Goal: Task Accomplishment & Management: Complete application form

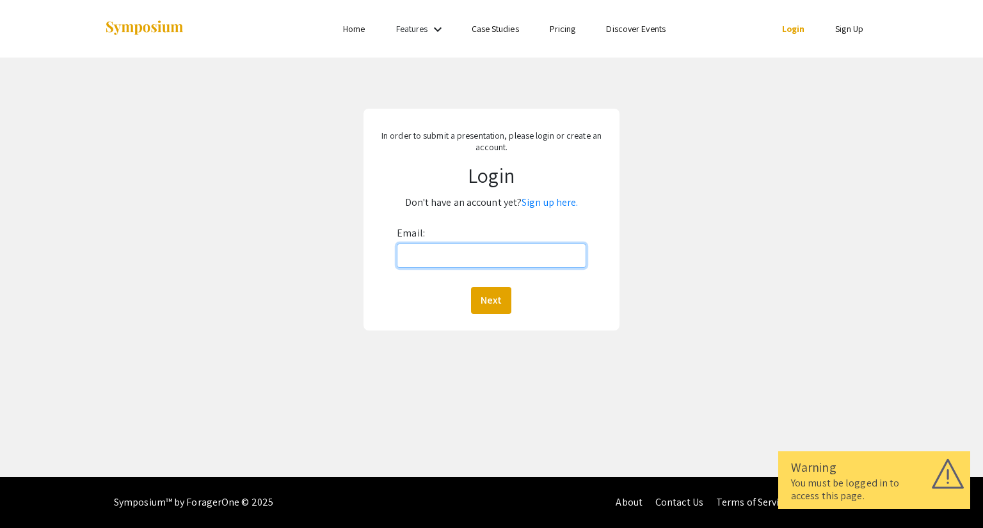
click at [425, 262] on input "Email:" at bounding box center [491, 256] width 189 height 24
type input "[EMAIL_ADDRESS][DOMAIN_NAME]"
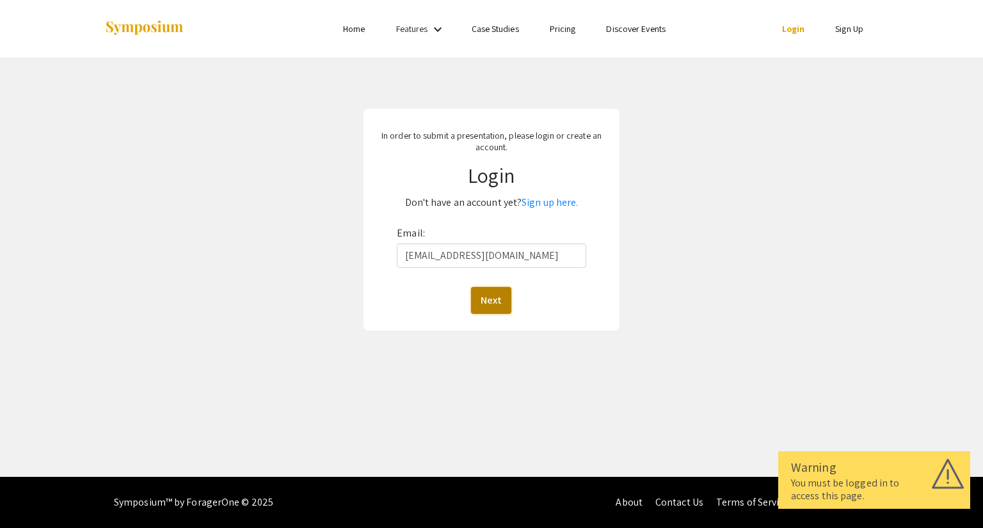
click at [504, 298] on button "Next" at bounding box center [491, 300] width 40 height 27
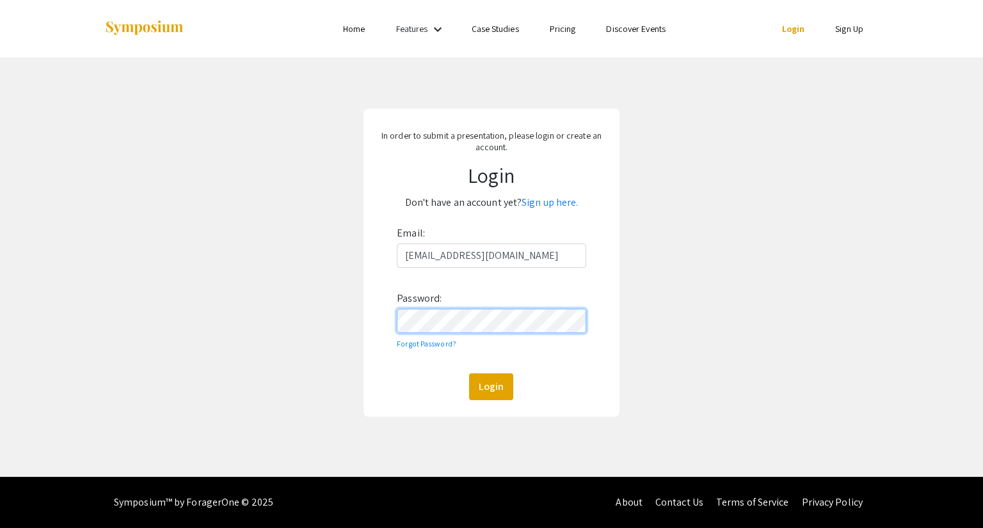
click at [469, 374] on button "Login" at bounding box center [491, 387] width 44 height 27
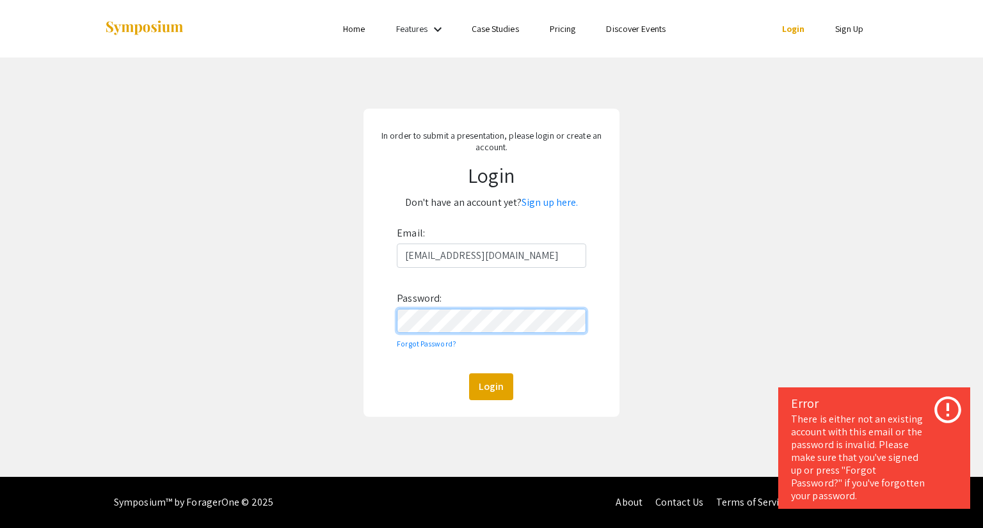
click at [469, 374] on button "Login" at bounding box center [491, 387] width 44 height 27
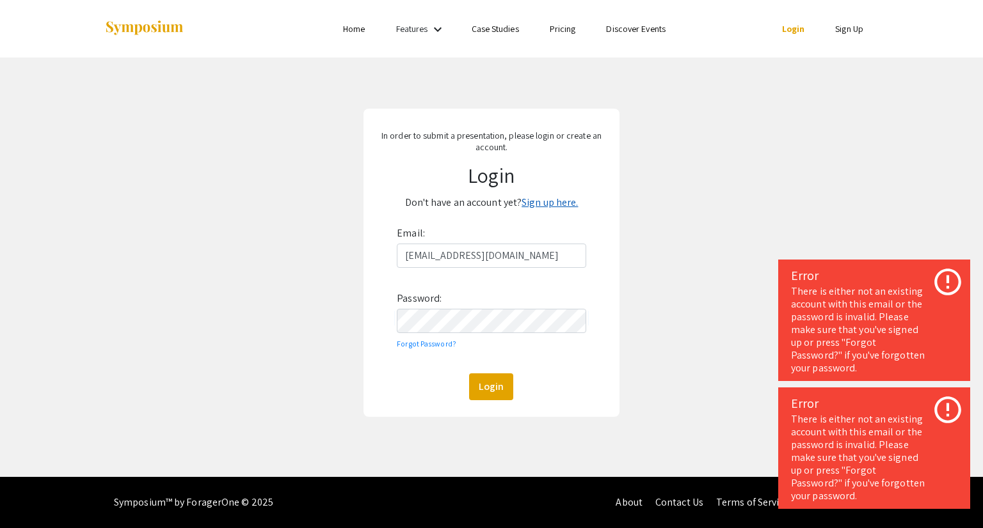
click at [550, 198] on link "Sign up here." at bounding box center [549, 202] width 56 height 13
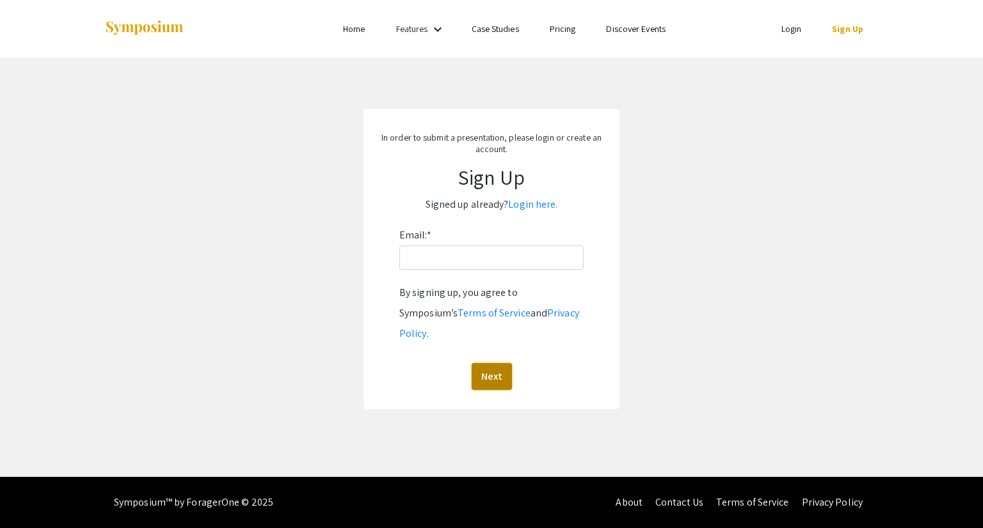
click at [492, 363] on button "Next" at bounding box center [492, 376] width 40 height 27
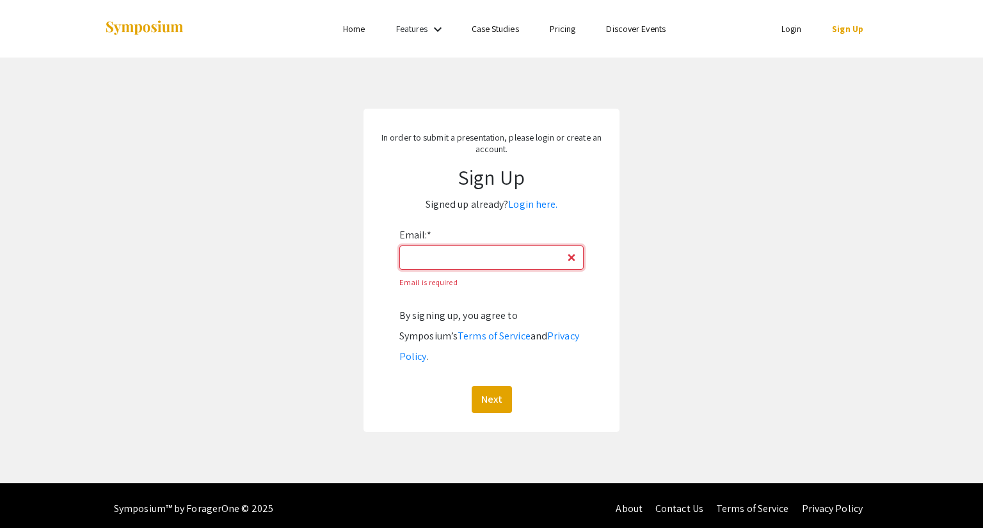
click at [485, 256] on input "Email: *" at bounding box center [491, 258] width 184 height 24
type input "[EMAIL_ADDRESS][DOMAIN_NAME]"
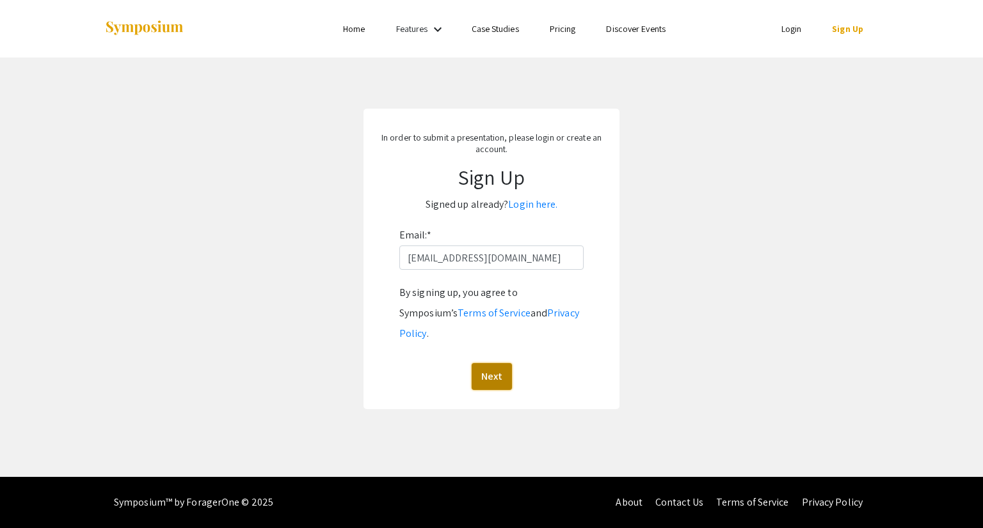
click at [476, 363] on button "Next" at bounding box center [492, 376] width 40 height 27
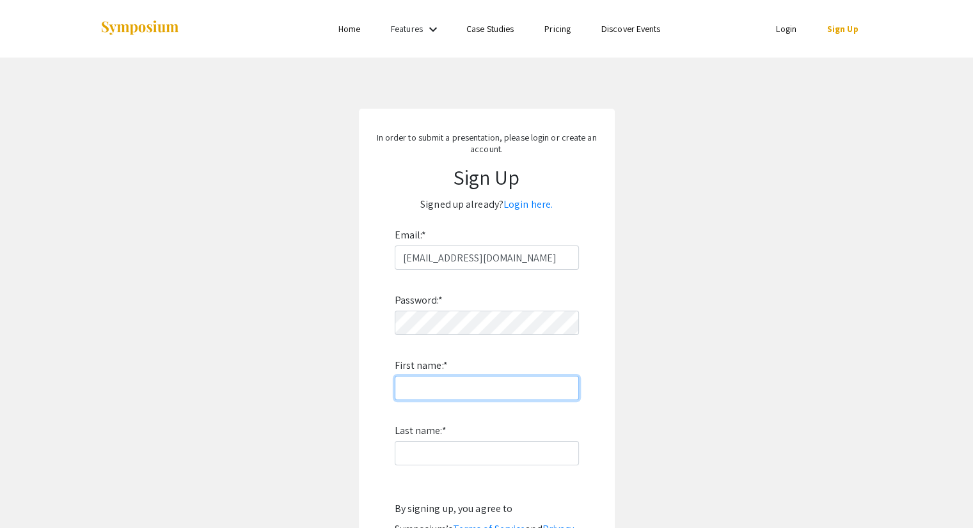
click at [453, 395] on input "First name: *" at bounding box center [487, 388] width 184 height 24
type input "Kristafer"
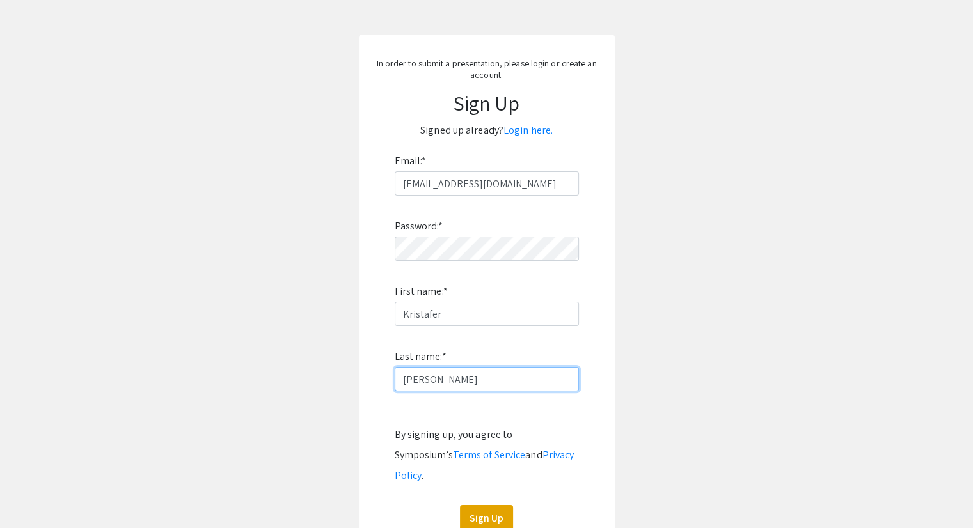
scroll to position [128, 0]
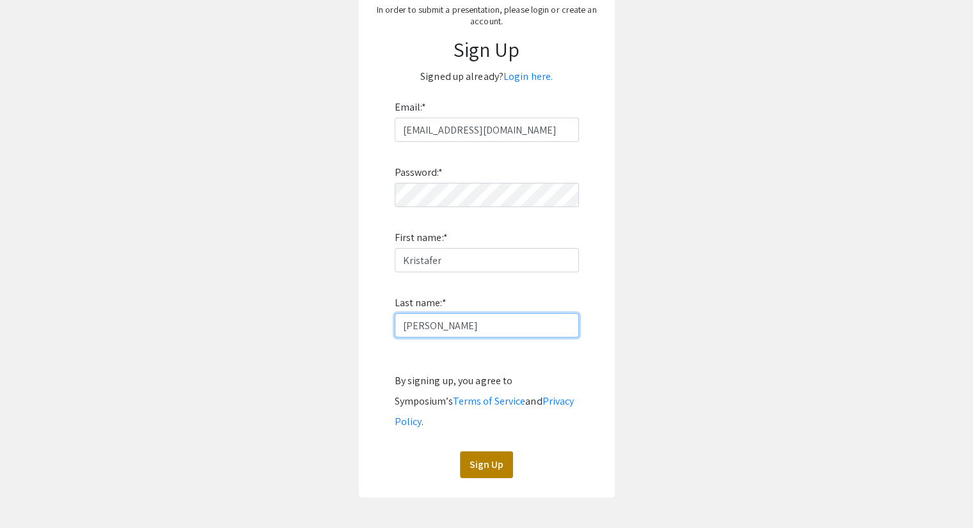
type input "[PERSON_NAME]"
click at [487, 452] on button "Sign Up" at bounding box center [486, 465] width 53 height 27
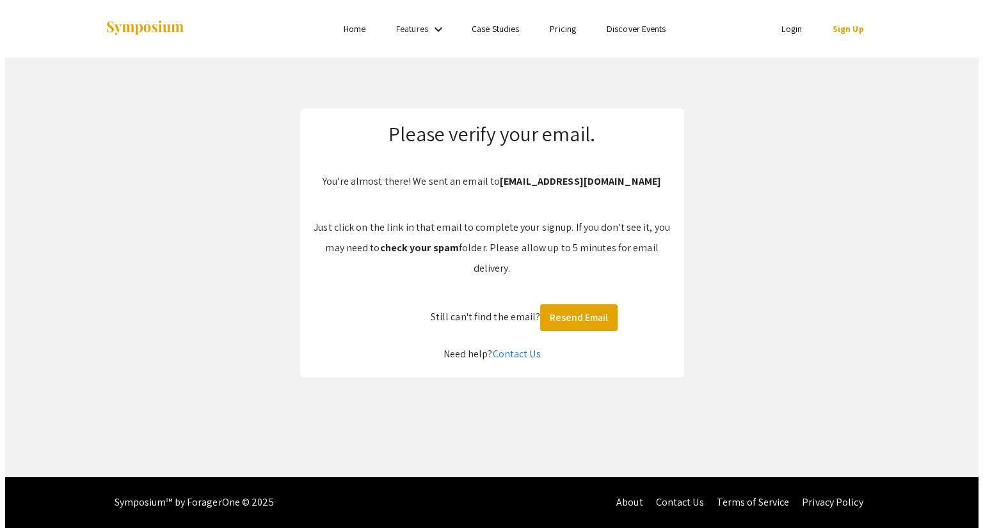
scroll to position [0, 0]
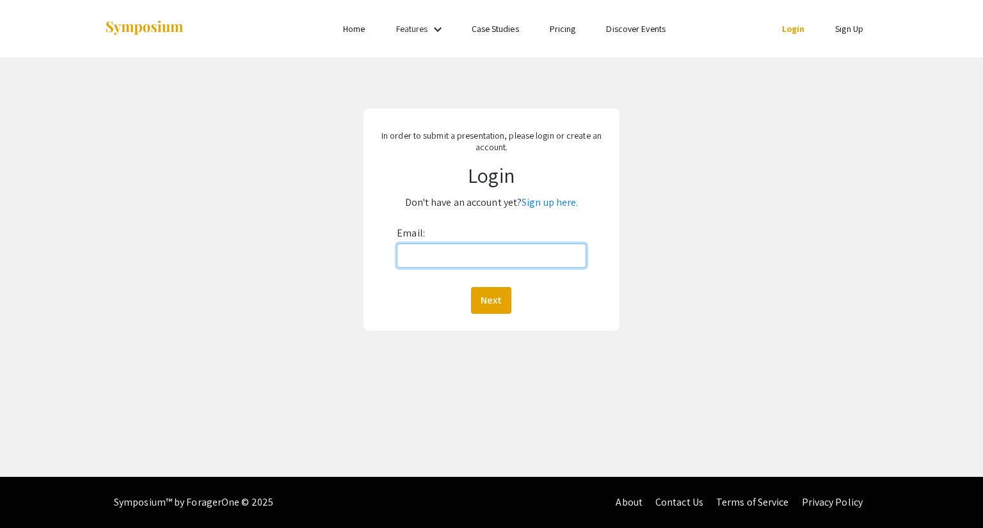
click at [465, 256] on input "Email:" at bounding box center [491, 256] width 189 height 24
type input "[EMAIL_ADDRESS][DOMAIN_NAME]"
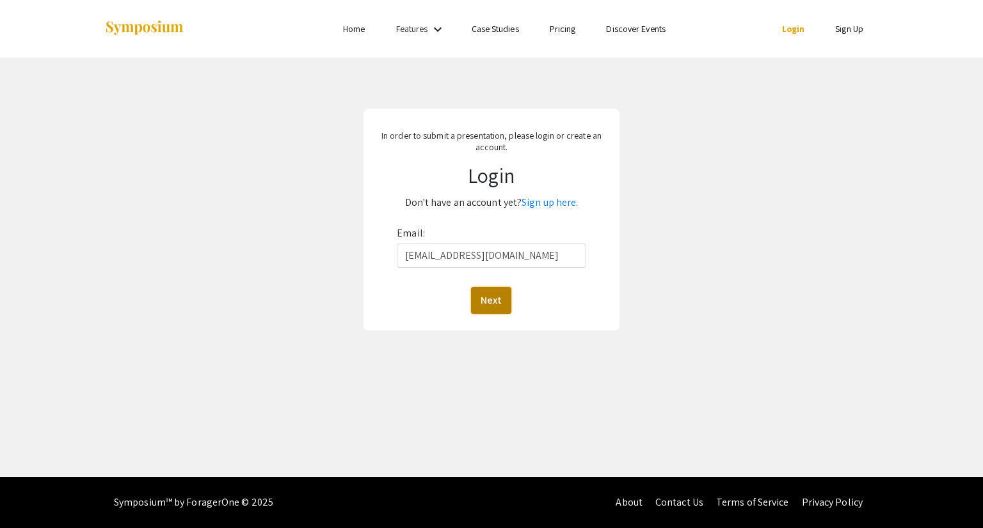
click at [489, 308] on button "Next" at bounding box center [491, 300] width 40 height 27
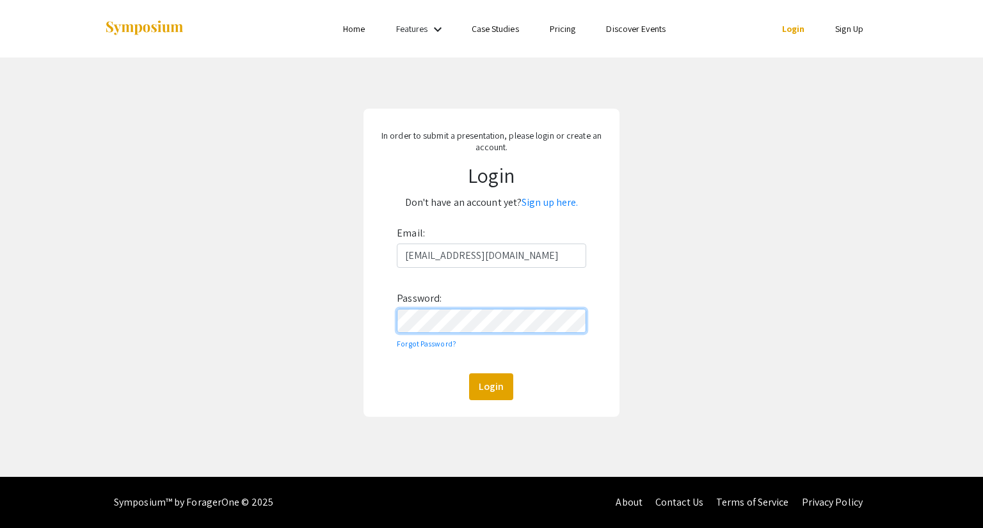
click at [469, 374] on button "Login" at bounding box center [491, 387] width 44 height 27
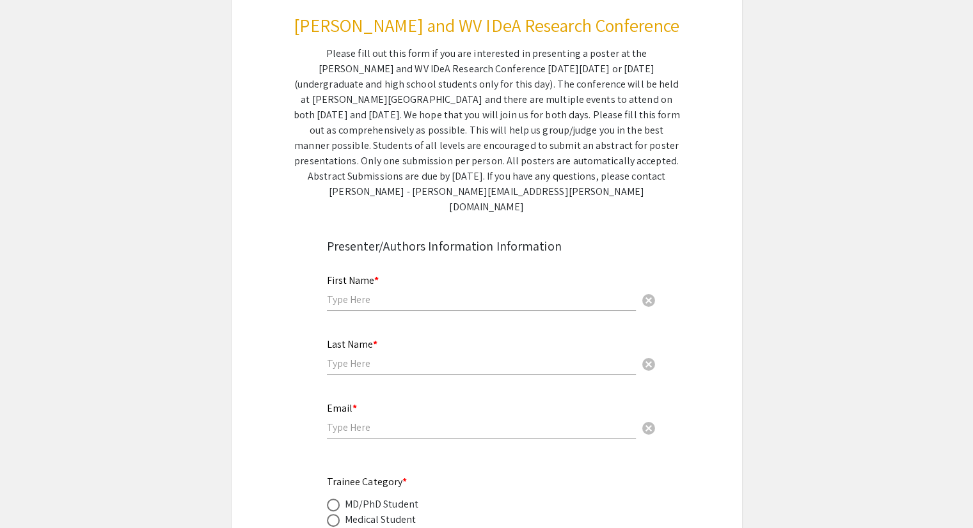
scroll to position [128, 0]
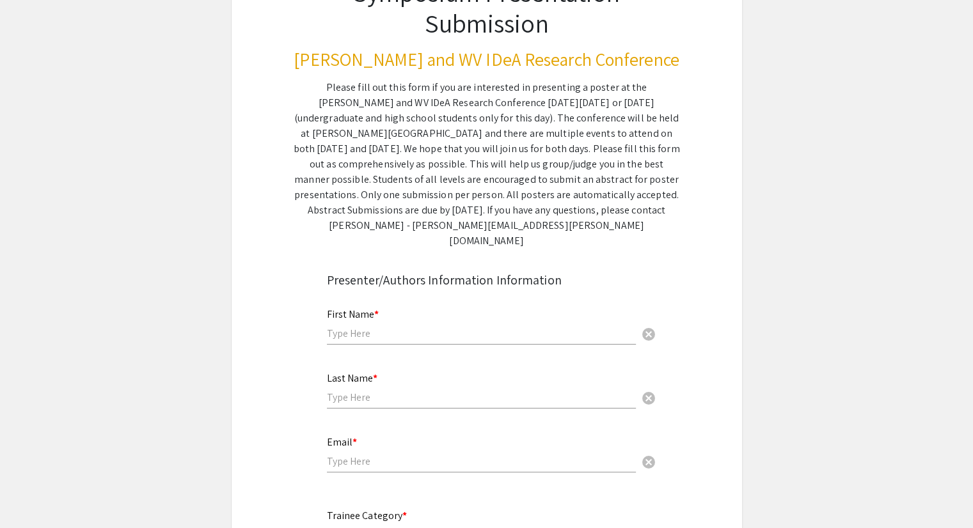
click at [350, 310] on div "First Name * cancel" at bounding box center [481, 320] width 309 height 49
click at [348, 327] on input "text" at bounding box center [481, 333] width 309 height 13
type input "Logan"
type input "Bell"
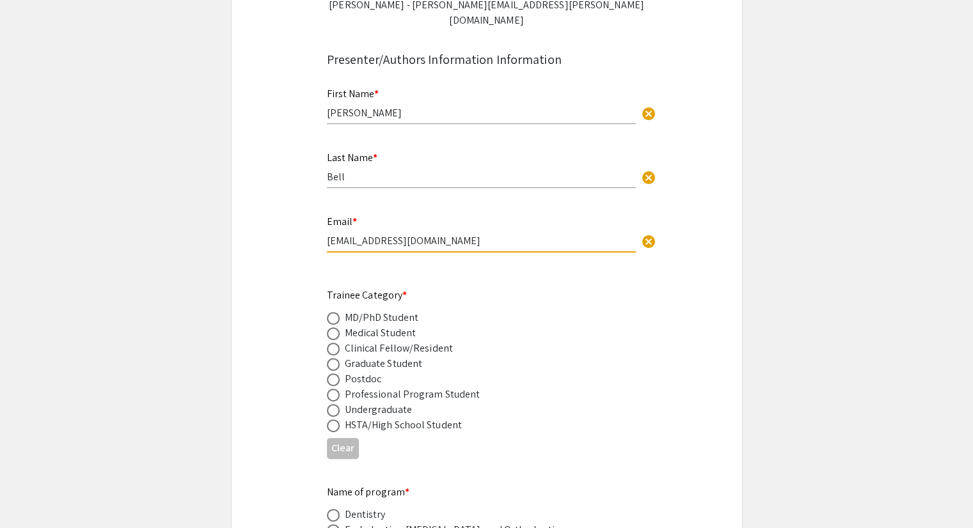
scroll to position [448, 0]
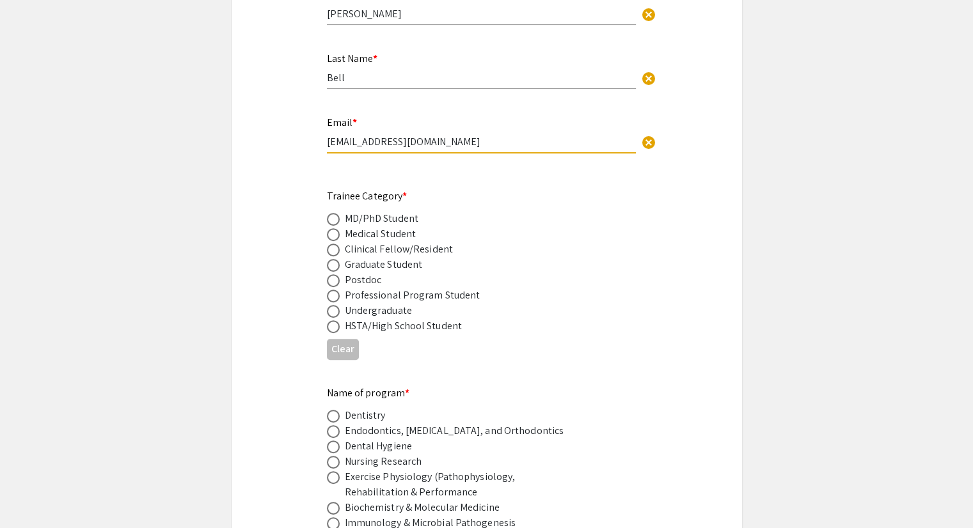
type input "[EMAIL_ADDRESS][DOMAIN_NAME]"
click at [331, 321] on span at bounding box center [333, 327] width 13 height 13
click at [331, 321] on input "radio" at bounding box center [333, 327] width 13 height 13
radio input "true"
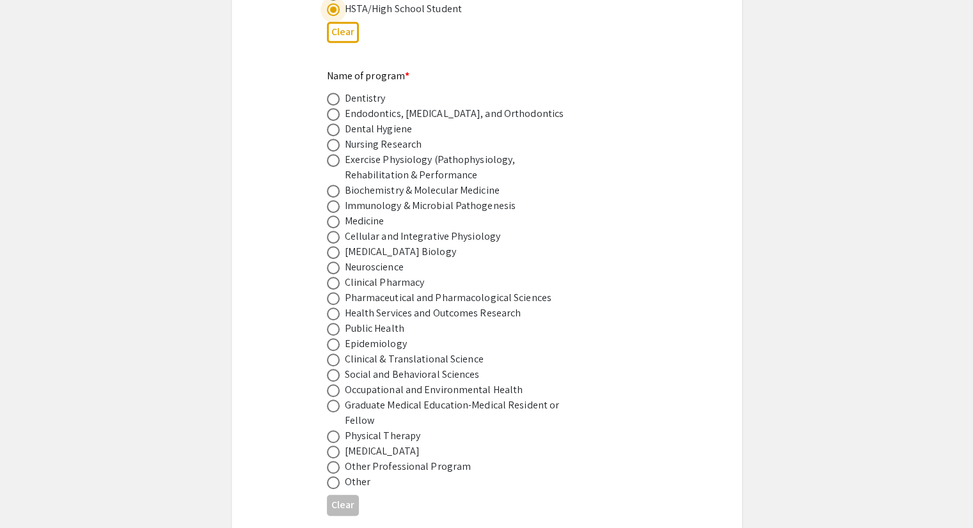
scroll to position [768, 0]
click at [335, 474] on span at bounding box center [333, 480] width 13 height 13
click at [335, 474] on input "radio" at bounding box center [333, 480] width 13 height 13
radio input "true"
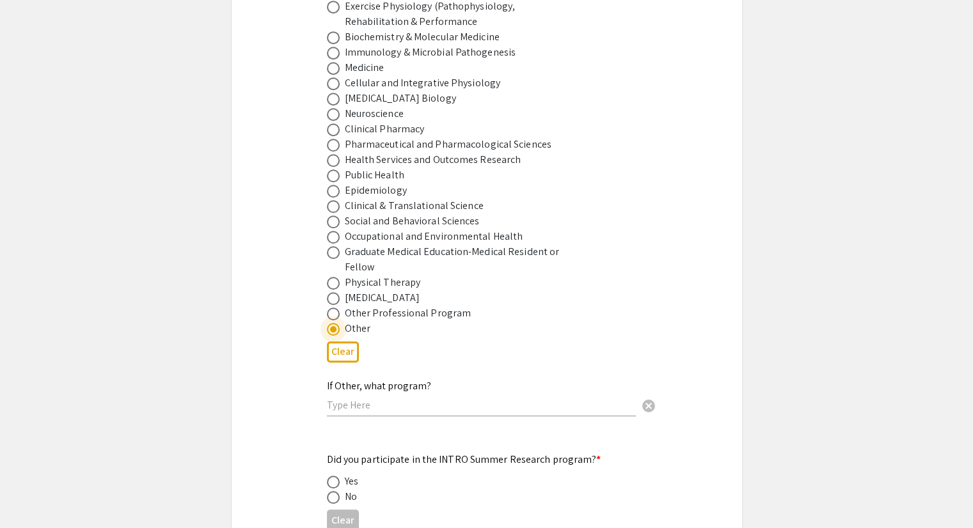
scroll to position [960, 0]
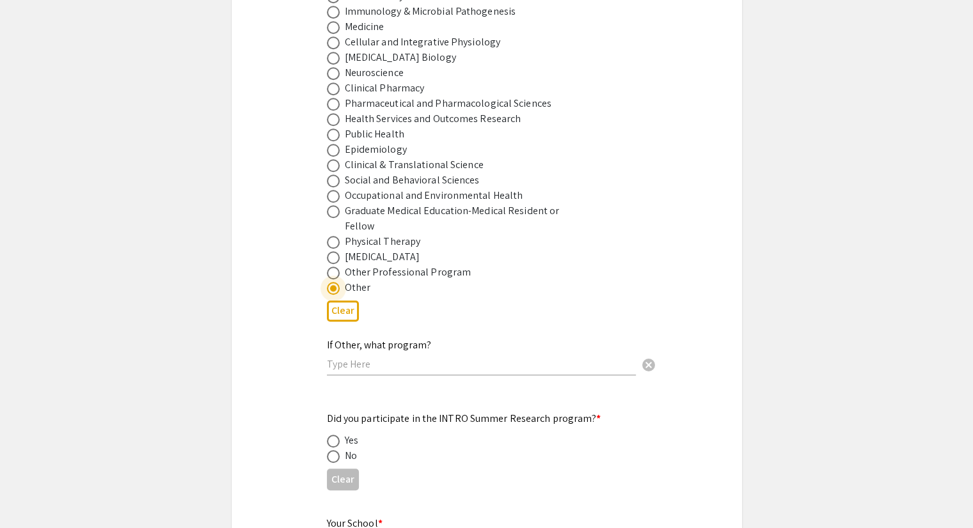
click at [368, 358] on input "text" at bounding box center [481, 364] width 309 height 13
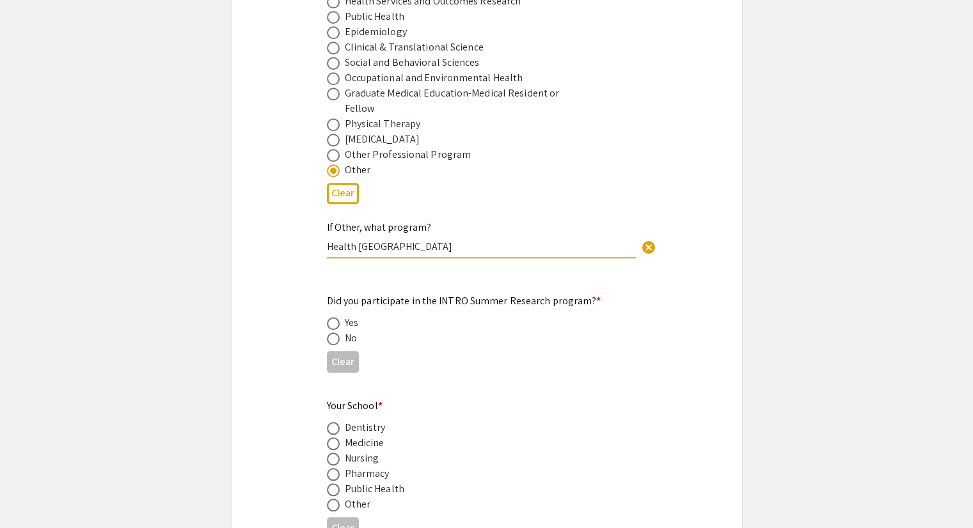
scroll to position [1088, 0]
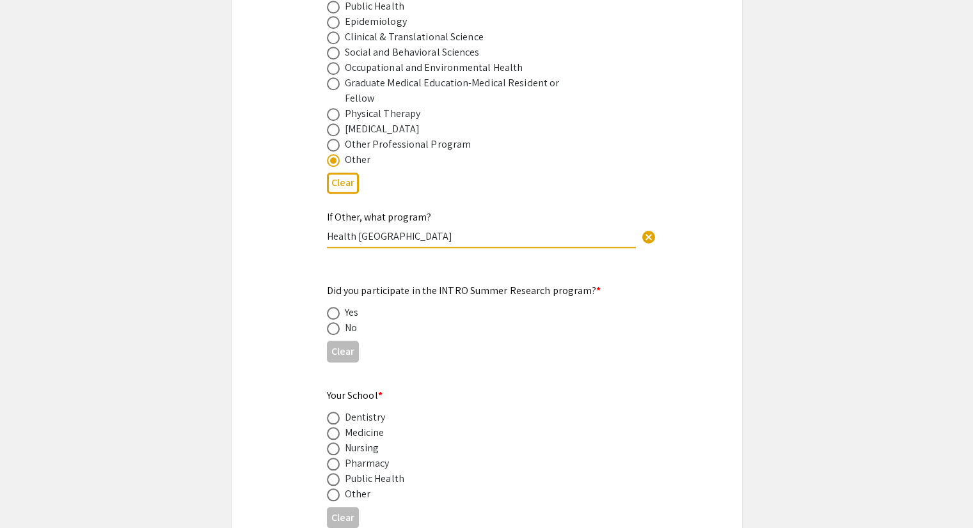
drag, startPoint x: 433, startPoint y: 214, endPoint x: 315, endPoint y: 216, distance: 117.8
type input "Health Sciences and Technology Academy"
click at [333, 322] on span at bounding box center [333, 328] width 13 height 13
click at [333, 322] on input "radio" at bounding box center [333, 328] width 13 height 13
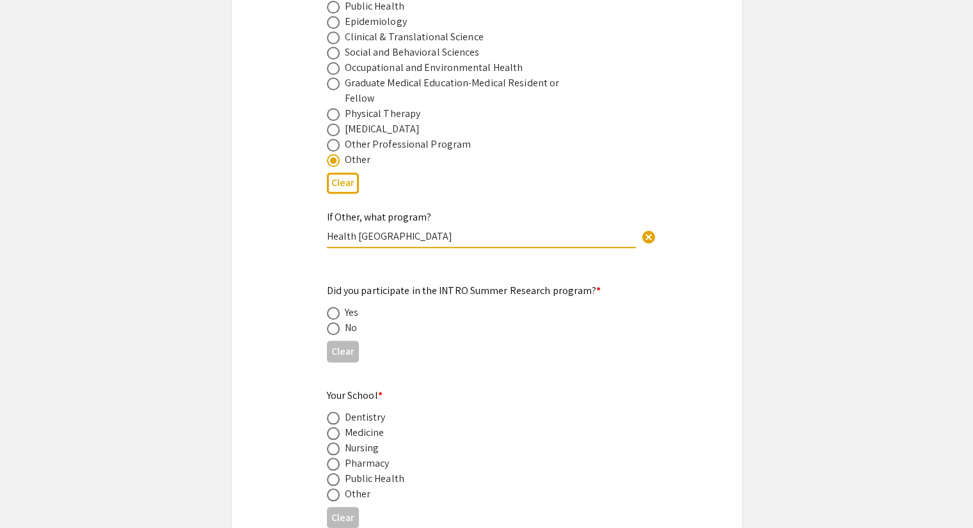
radio input "true"
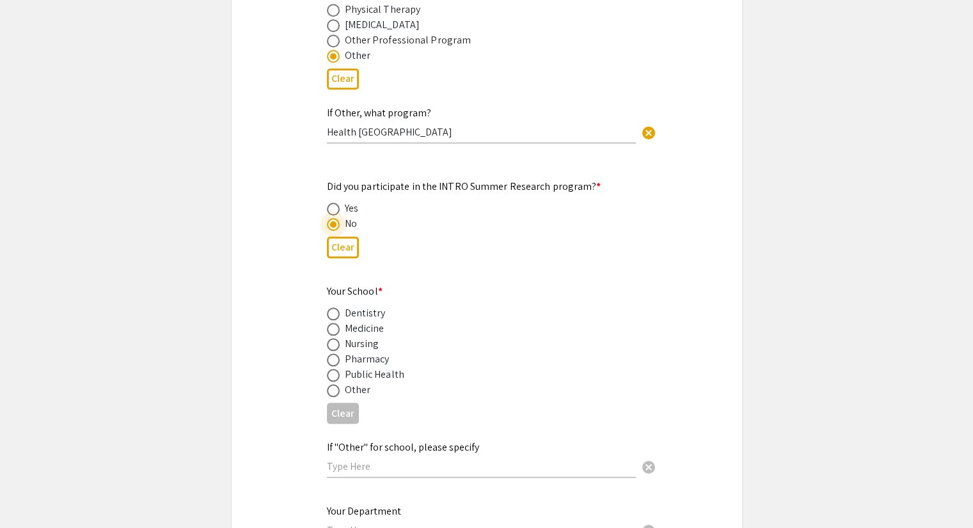
scroll to position [1216, 0]
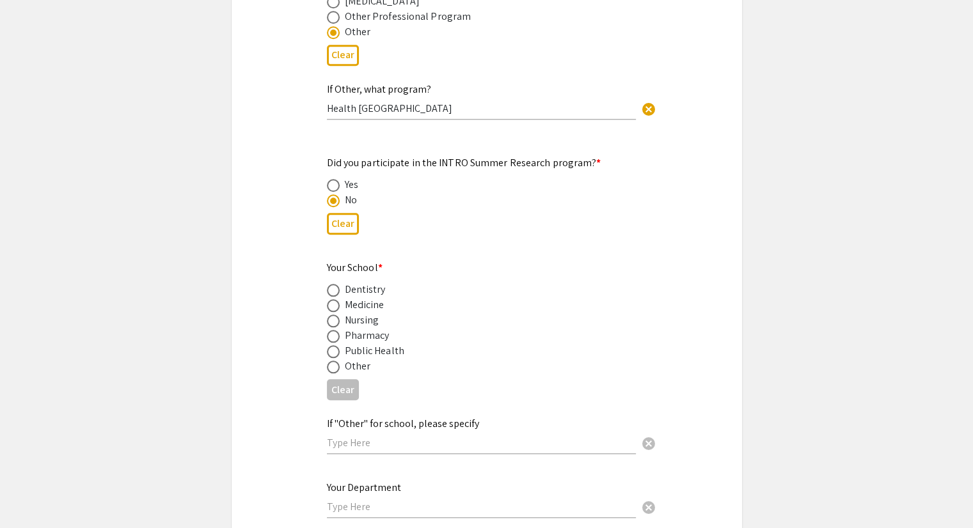
click at [330, 374] on div "Clear" at bounding box center [487, 389] width 320 height 31
click at [334, 361] on span at bounding box center [333, 367] width 13 height 13
click at [334, 361] on input "radio" at bounding box center [333, 367] width 13 height 13
radio input "true"
click at [365, 436] on input "text" at bounding box center [481, 442] width 309 height 13
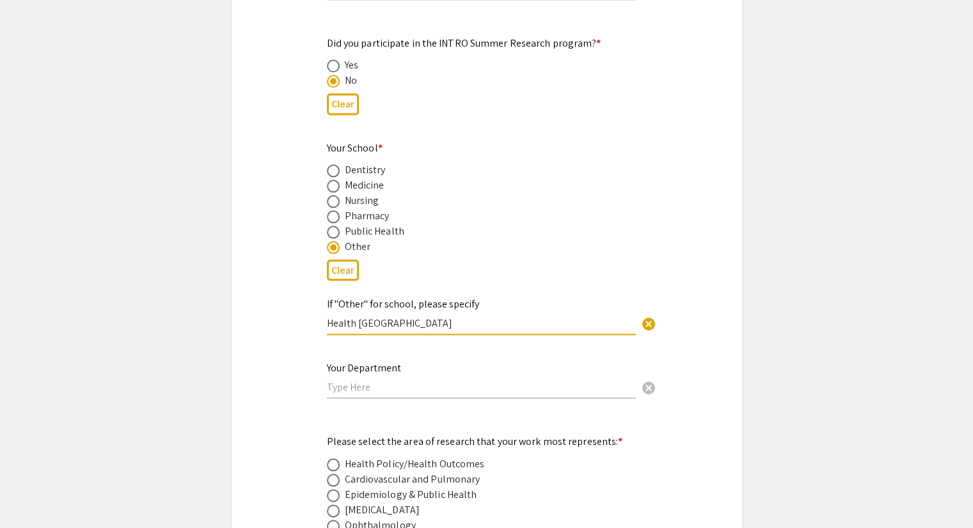
scroll to position [1344, 0]
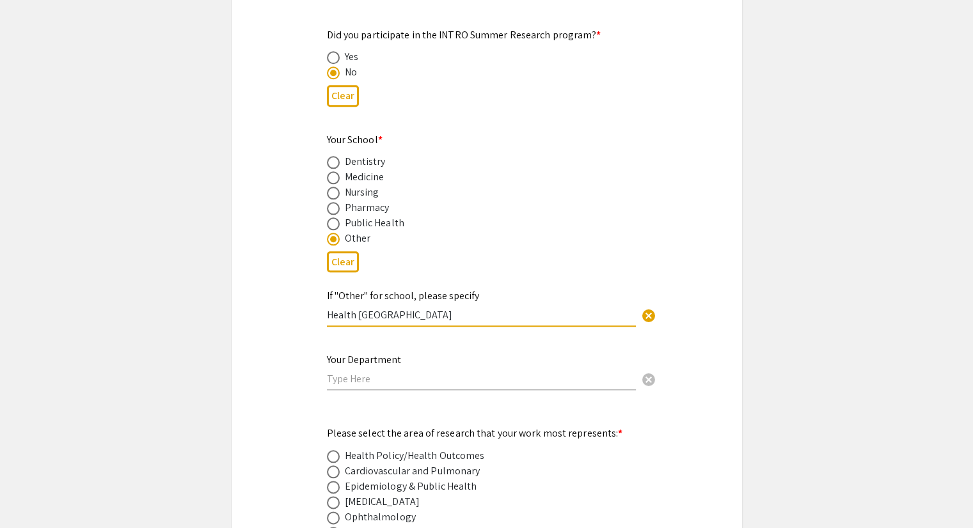
click at [390, 308] on input "Health Sciences and Technology Academy" at bounding box center [481, 314] width 309 height 13
type input "Health Sciences and Technology Academy"
drag, startPoint x: 390, startPoint y: 296, endPoint x: 362, endPoint y: 354, distance: 63.8
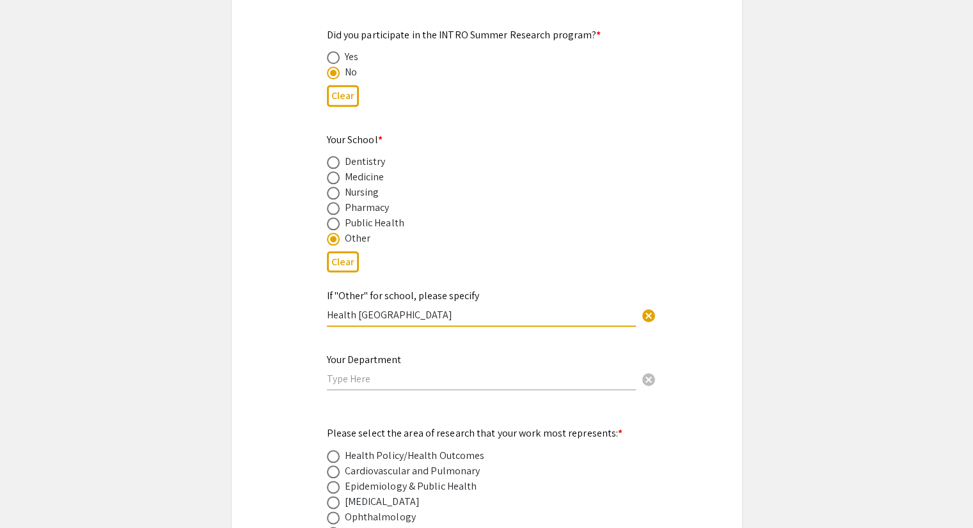
click at [362, 372] on input "text" at bounding box center [481, 378] width 309 height 13
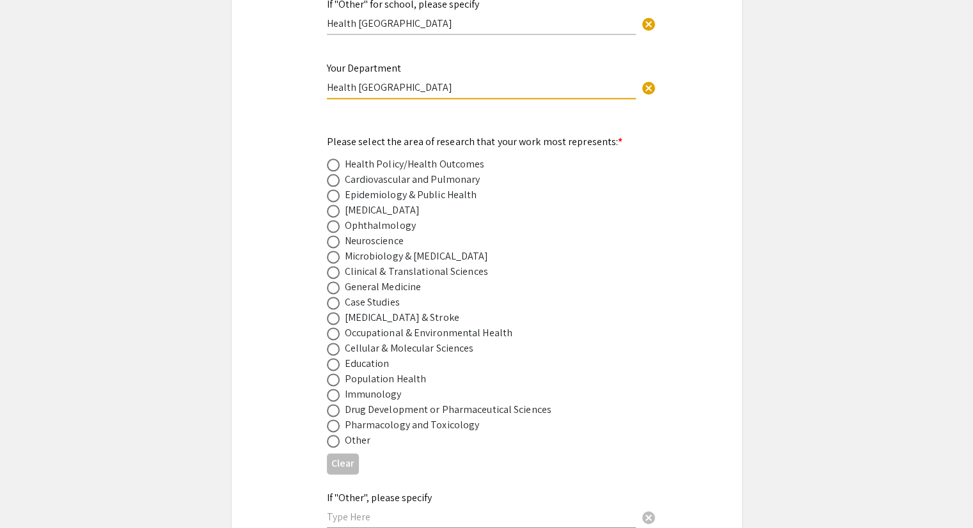
scroll to position [1663, 0]
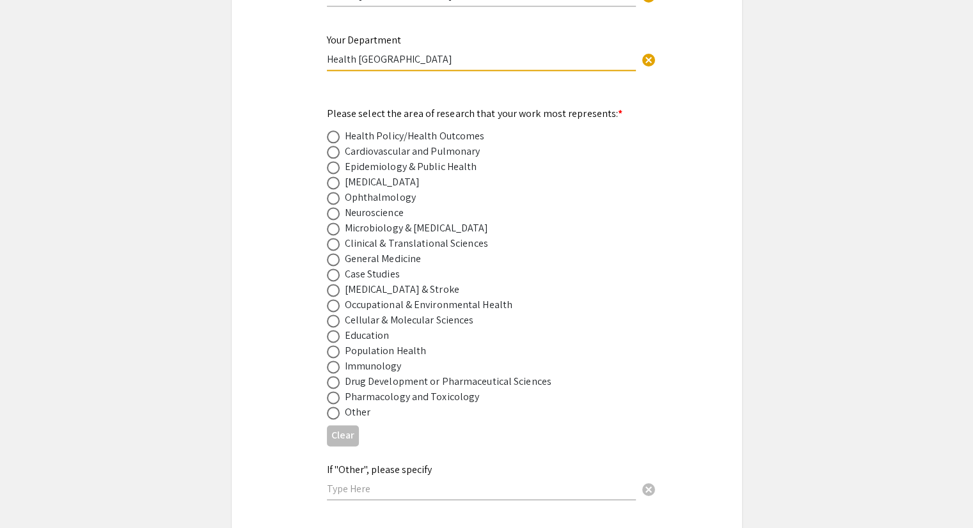
type input "Health Sciences and Technology Academy"
click at [332, 161] on span at bounding box center [333, 167] width 13 height 13
click at [332, 161] on input "radio" at bounding box center [333, 167] width 13 height 13
radio input "true"
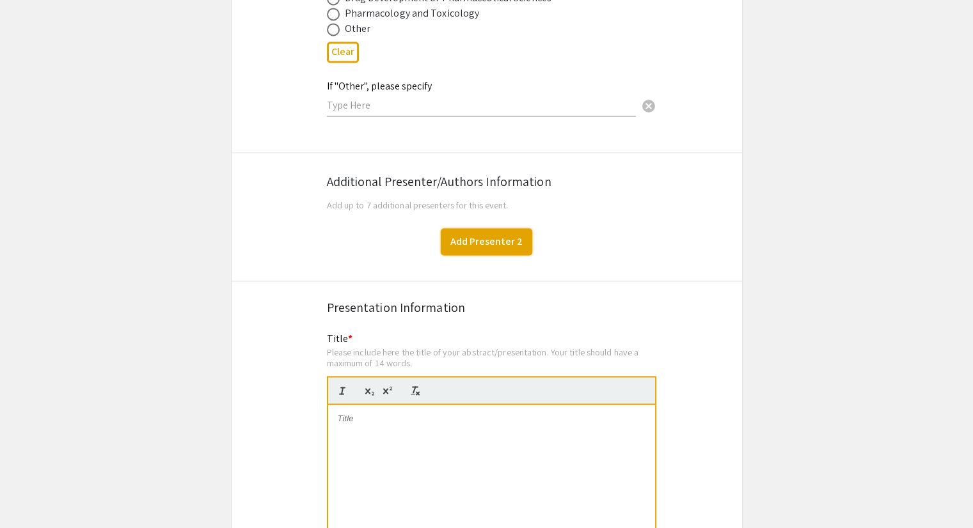
click at [496, 228] on button "Add Presenter 2" at bounding box center [486, 241] width 91 height 27
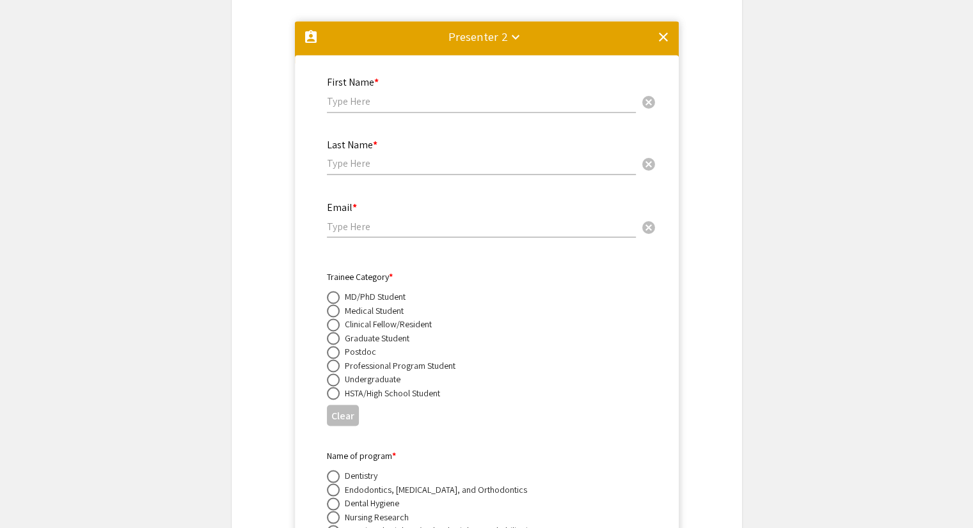
click at [352, 95] on input "text" at bounding box center [481, 101] width 309 height 13
type input "Brody"
click at [344, 157] on input "McCreary" at bounding box center [481, 163] width 309 height 13
type input "McCleary"
click at [389, 219] on input "email" at bounding box center [481, 225] width 309 height 13
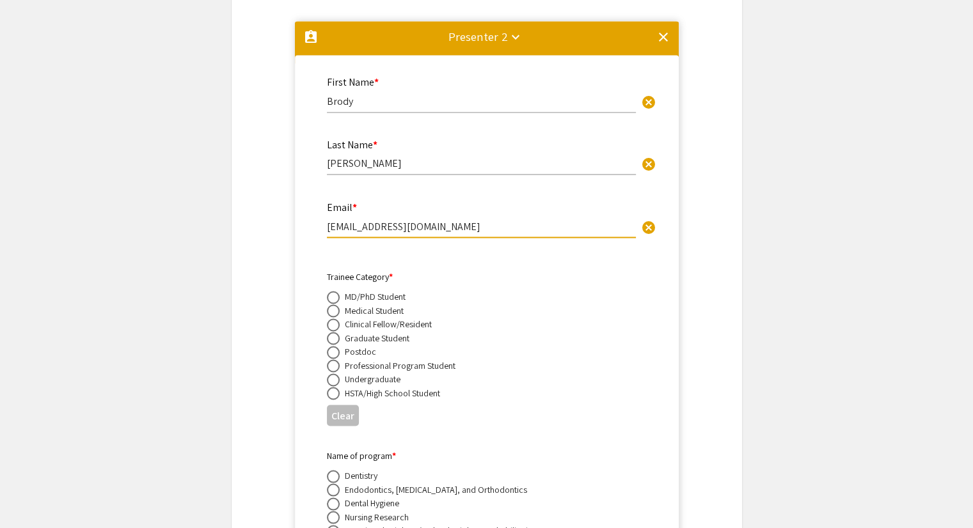
type input "[EMAIL_ADDRESS][DOMAIN_NAME]"
click at [335, 387] on span at bounding box center [333, 393] width 13 height 13
click at [335, 387] on input "radio" at bounding box center [333, 393] width 13 height 13
radio input "true"
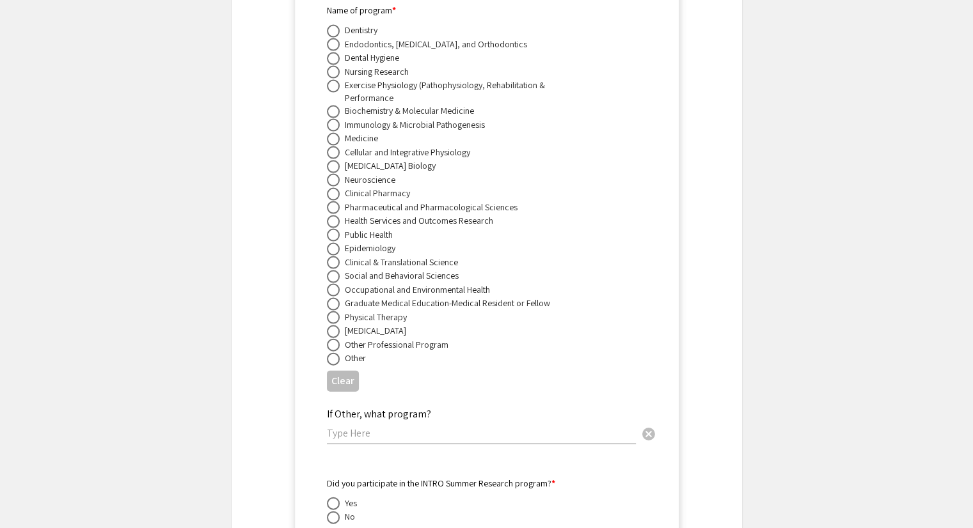
scroll to position [2708, 0]
click at [335, 351] on span at bounding box center [333, 357] width 13 height 13
click at [335, 351] on input "radio" at bounding box center [333, 357] width 13 height 13
radio input "true"
click at [346, 424] on input "text" at bounding box center [481, 430] width 309 height 13
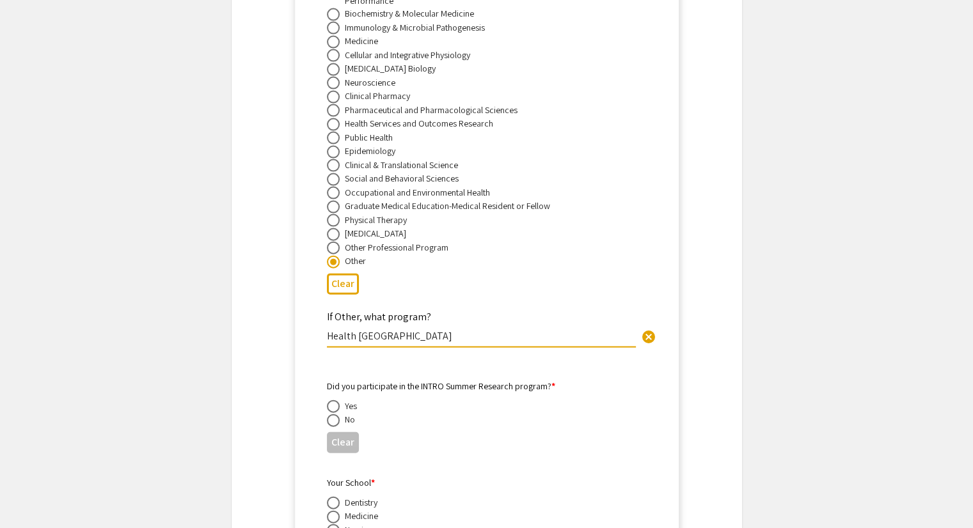
scroll to position [2900, 0]
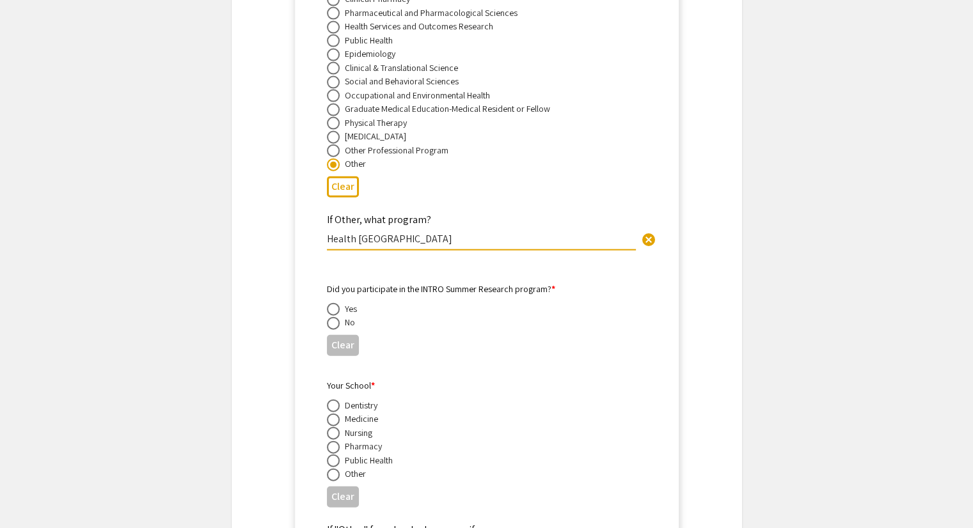
type input "Health Sciences and Technology Academy"
click at [333, 317] on span at bounding box center [333, 323] width 13 height 13
click at [333, 317] on input "radio" at bounding box center [333, 323] width 13 height 13
radio input "true"
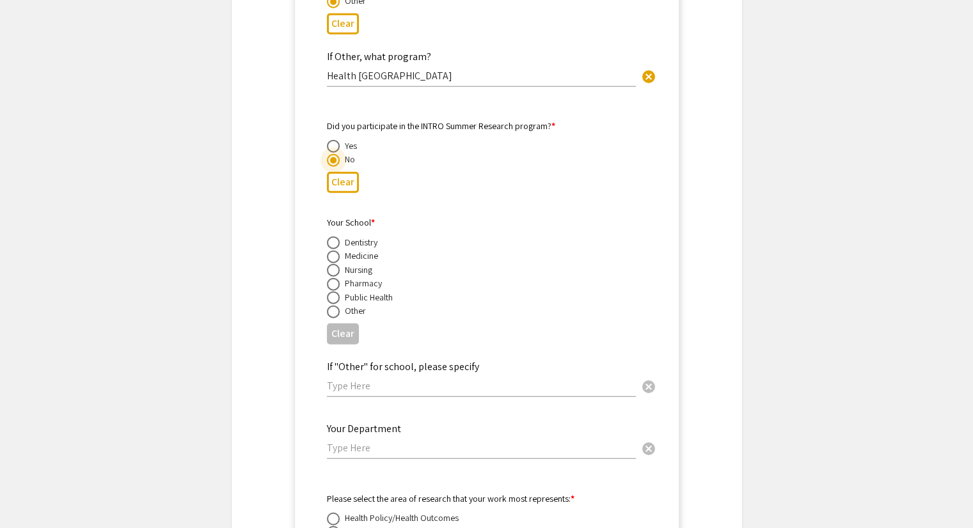
scroll to position [3092, 0]
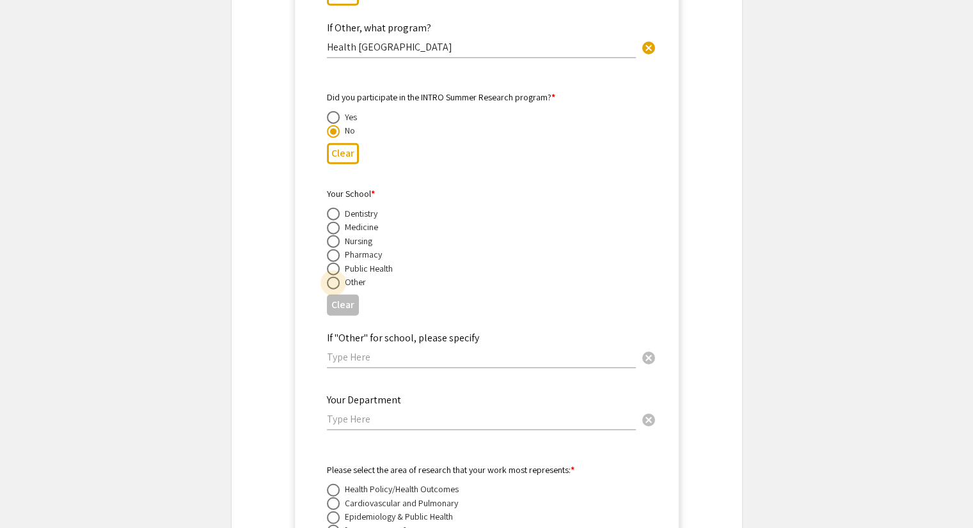
click at [335, 277] on span at bounding box center [333, 283] width 13 height 13
click at [335, 277] on input "radio" at bounding box center [333, 283] width 13 height 13
radio input "true"
click at [346, 351] on input "text" at bounding box center [481, 357] width 309 height 13
type input "e"
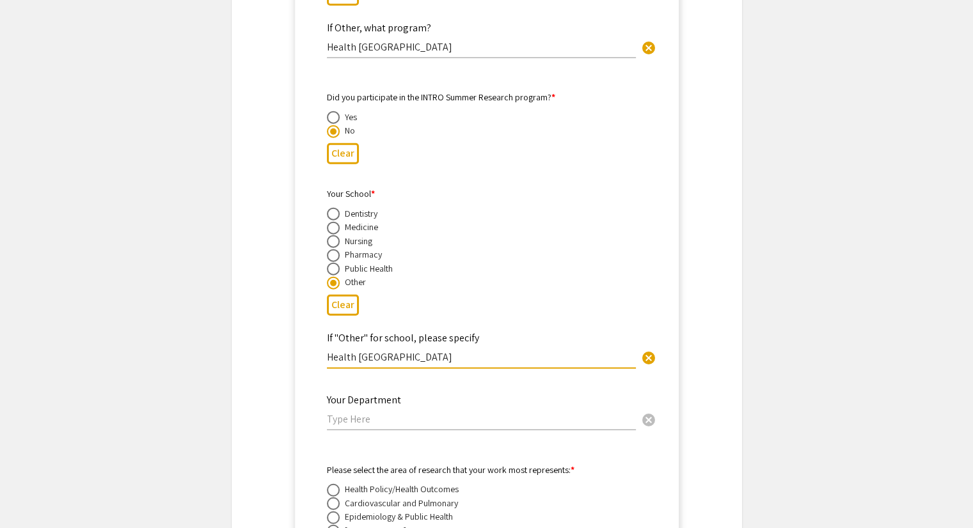
type input "Health Sciences and Technology Academy"
click at [345, 413] on input "text" at bounding box center [481, 419] width 309 height 13
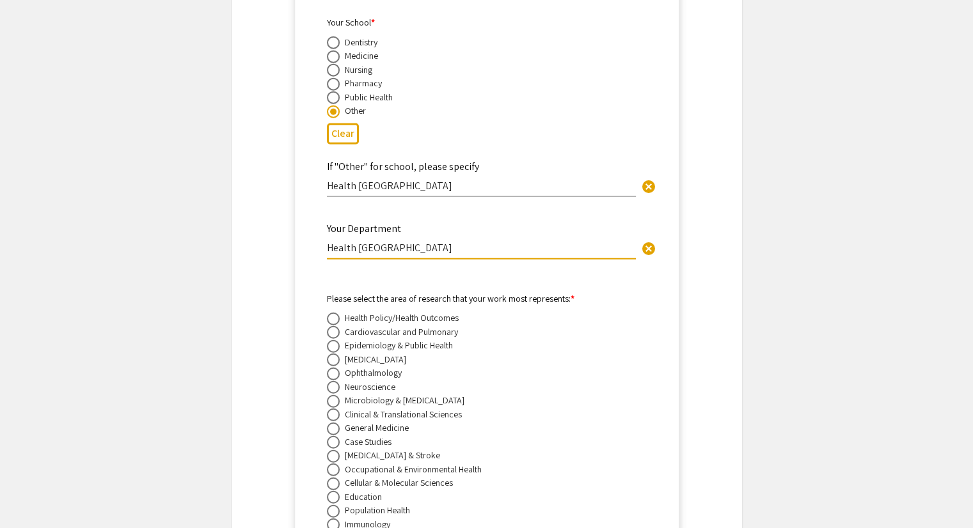
scroll to position [3283, 0]
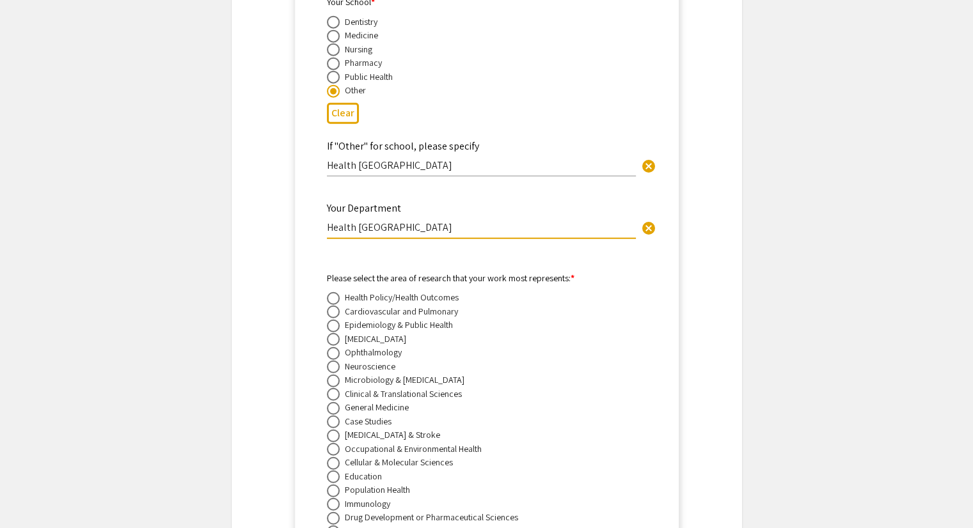
type input "Health Sciences and Technology Academy"
click at [333, 320] on span at bounding box center [333, 326] width 13 height 13
click at [333, 320] on input "radio" at bounding box center [333, 326] width 13 height 13
radio input "true"
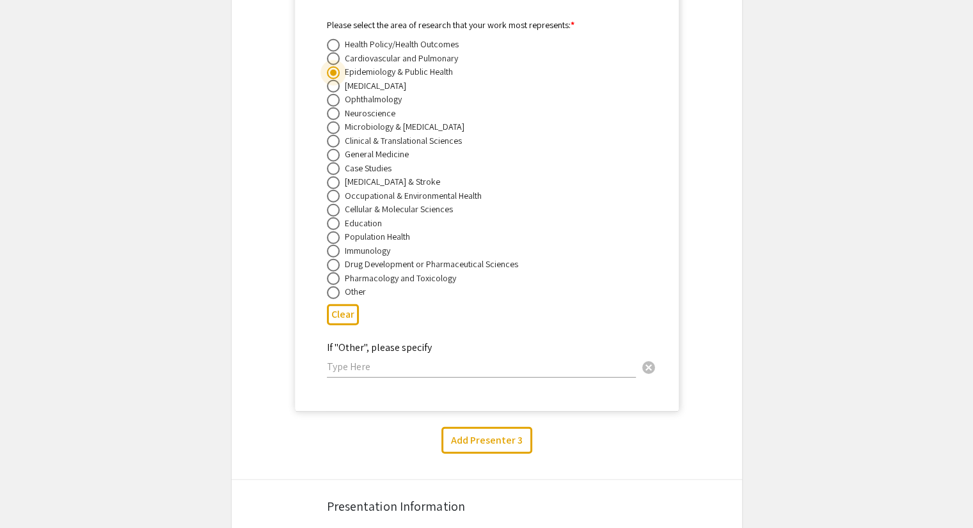
scroll to position [3603, 0]
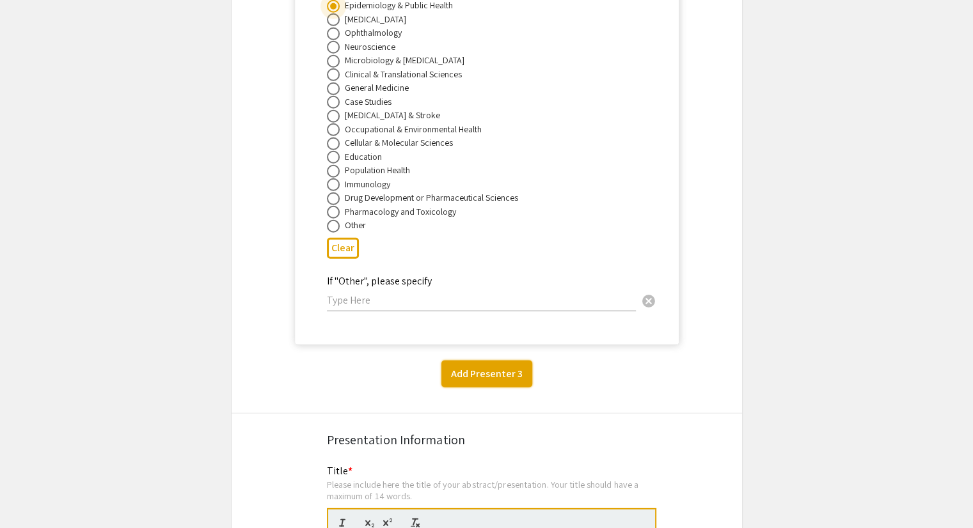
click at [482, 361] on button "Add Presenter 3" at bounding box center [486, 374] width 91 height 27
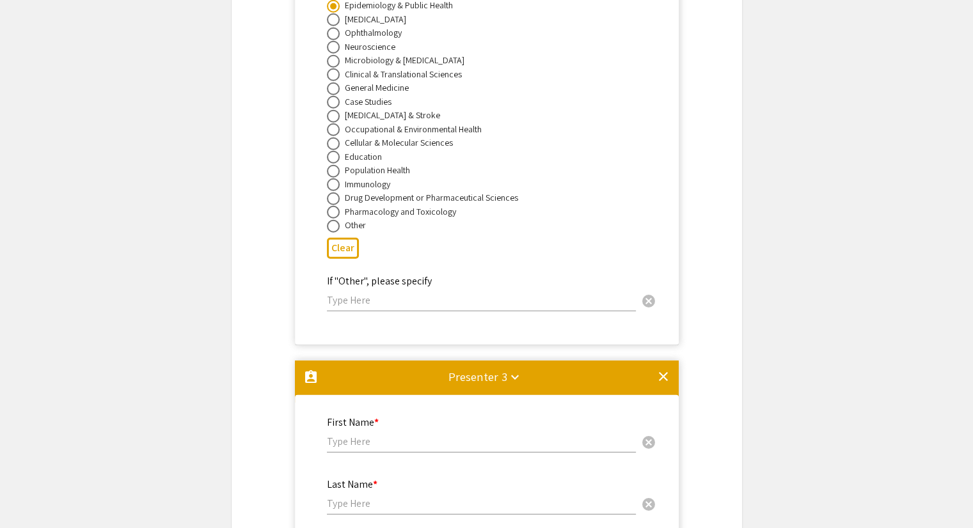
scroll to position [3948, 0]
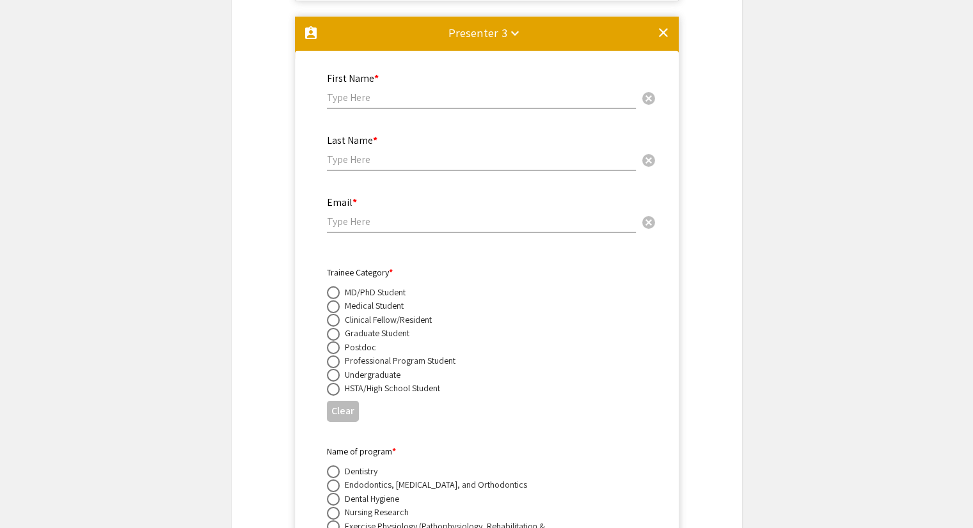
click at [368, 91] on input "text" at bounding box center [481, 97] width 309 height 13
type input "Harley"
type input "A"
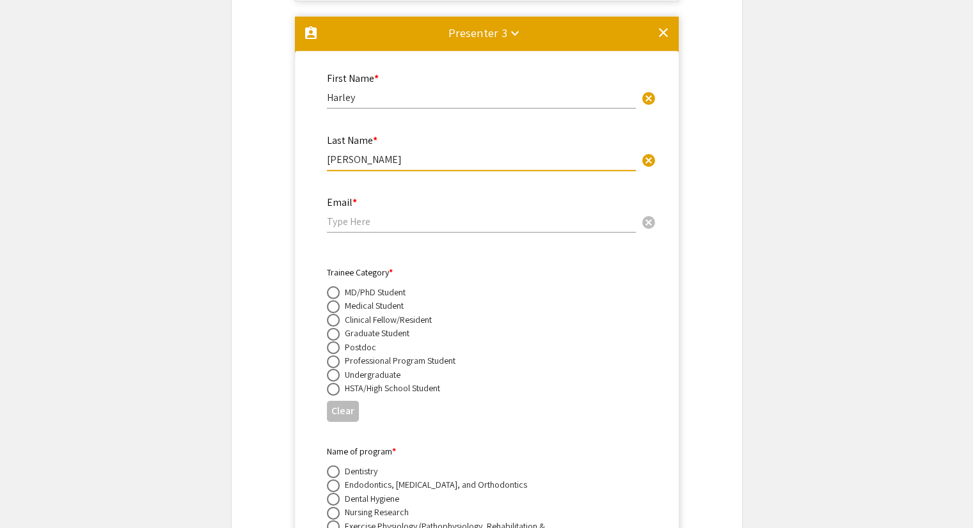
type input "Sims"
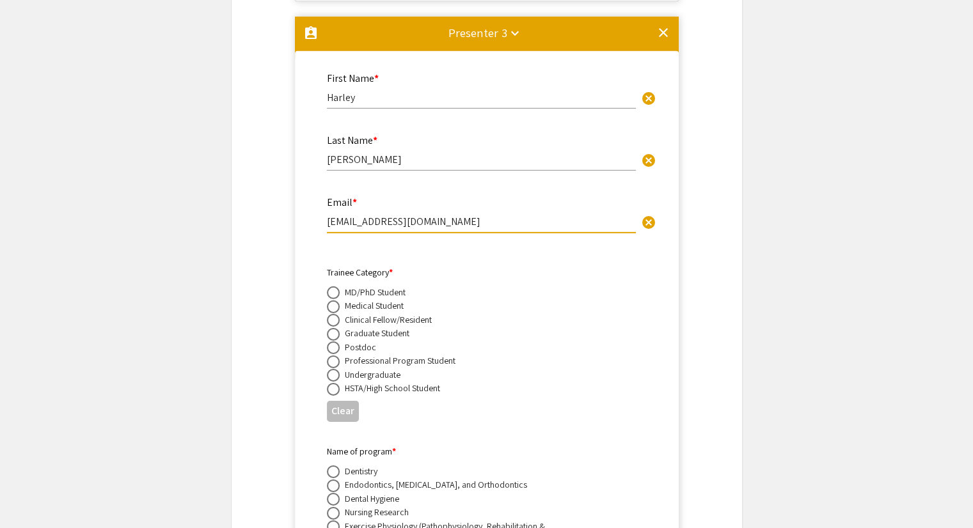
type input "[EMAIL_ADDRESS][DOMAIN_NAME]"
click at [331, 383] on span at bounding box center [333, 389] width 13 height 13
click at [331, 383] on input "radio" at bounding box center [333, 389] width 13 height 13
radio input "true"
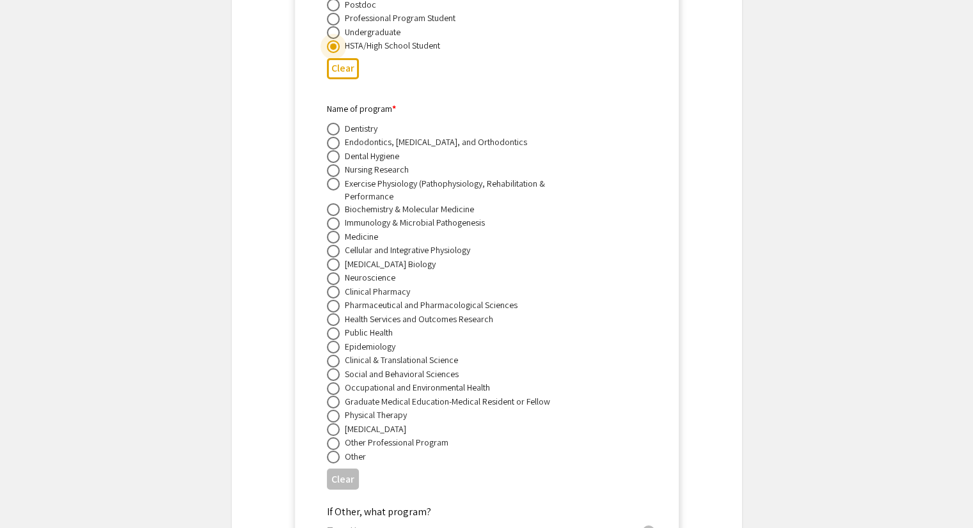
scroll to position [4459, 0]
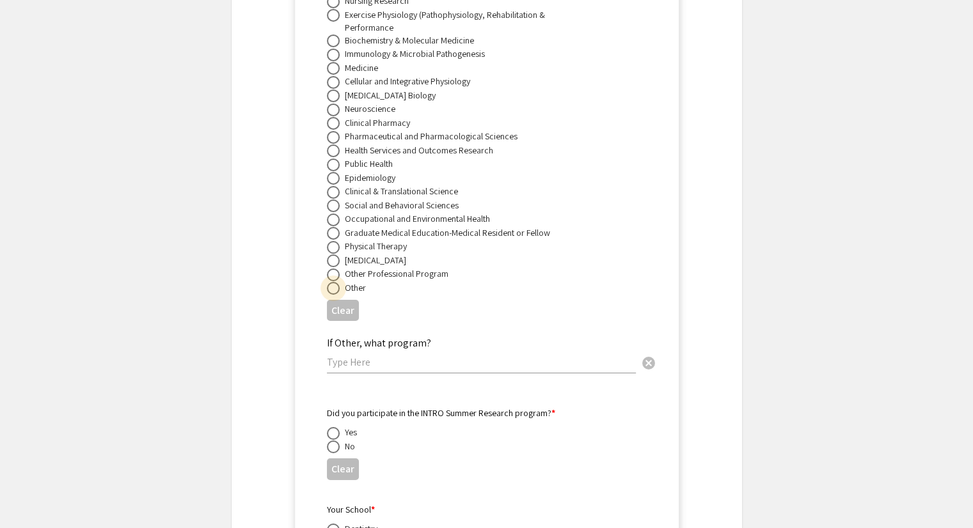
click at [338, 282] on span at bounding box center [333, 288] width 13 height 13
click at [338, 282] on input "radio" at bounding box center [333, 288] width 13 height 13
radio input "true"
click at [349, 356] on input "text" at bounding box center [481, 362] width 309 height 13
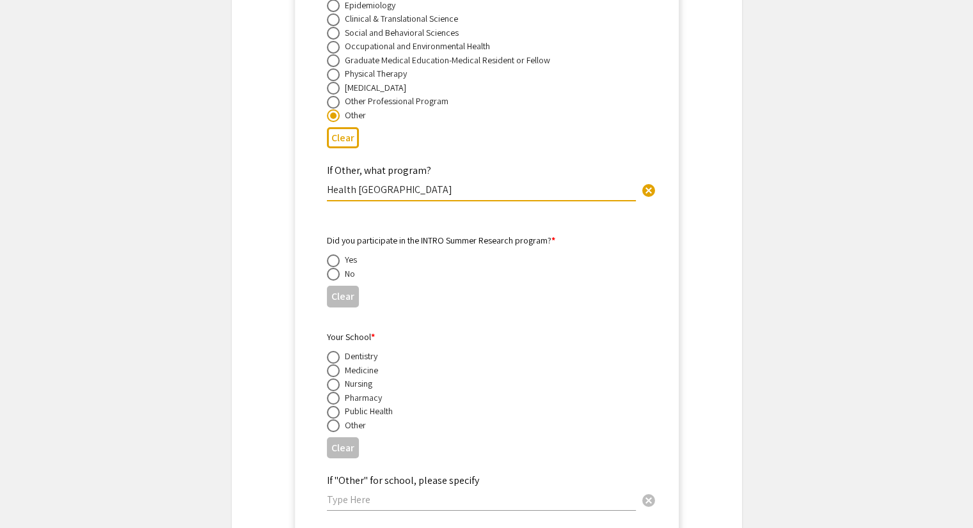
scroll to position [4651, 0]
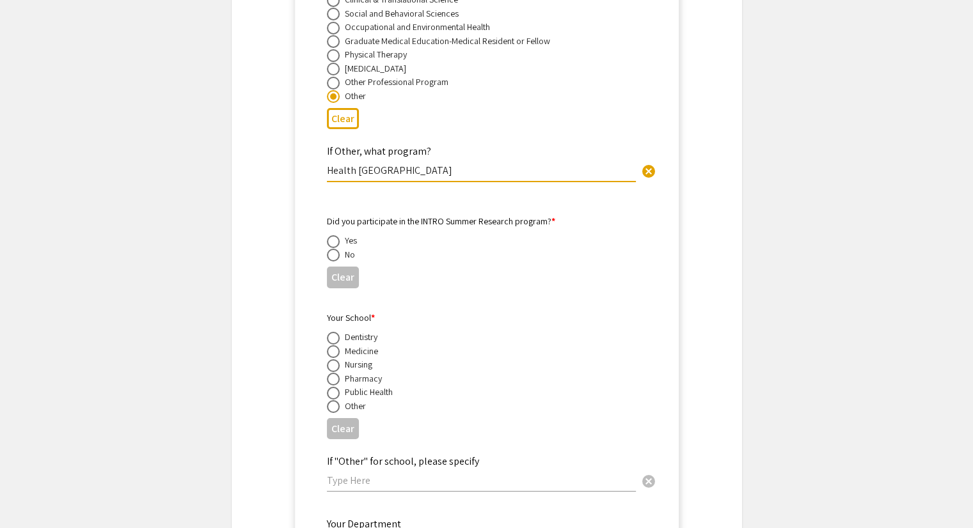
type input "Health Sciences and Technology Academy"
click at [335, 249] on span at bounding box center [333, 255] width 13 height 13
click at [335, 249] on input "radio" at bounding box center [333, 255] width 13 height 13
radio input "true"
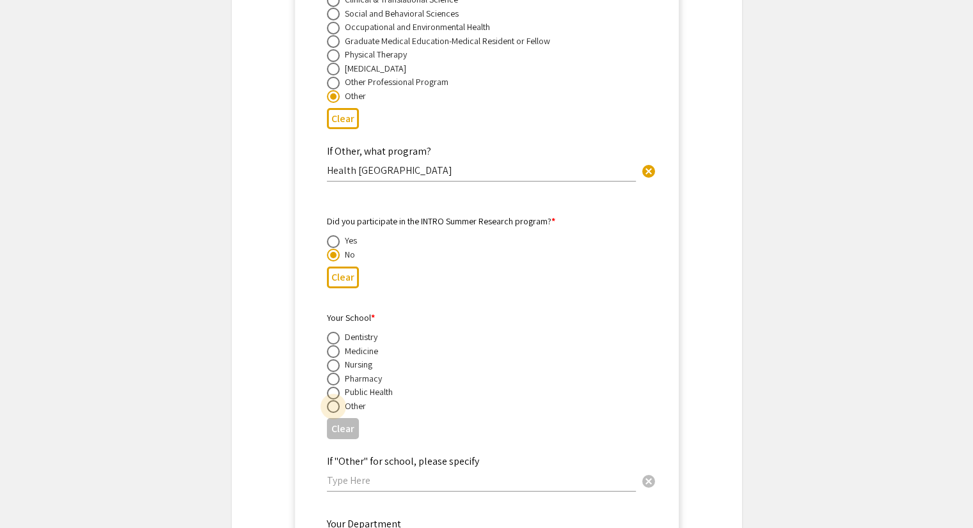
click at [335, 401] on span at bounding box center [333, 407] width 13 height 13
click at [335, 401] on input "radio" at bounding box center [333, 407] width 13 height 13
radio input "true"
click at [353, 474] on input "text" at bounding box center [481, 480] width 309 height 13
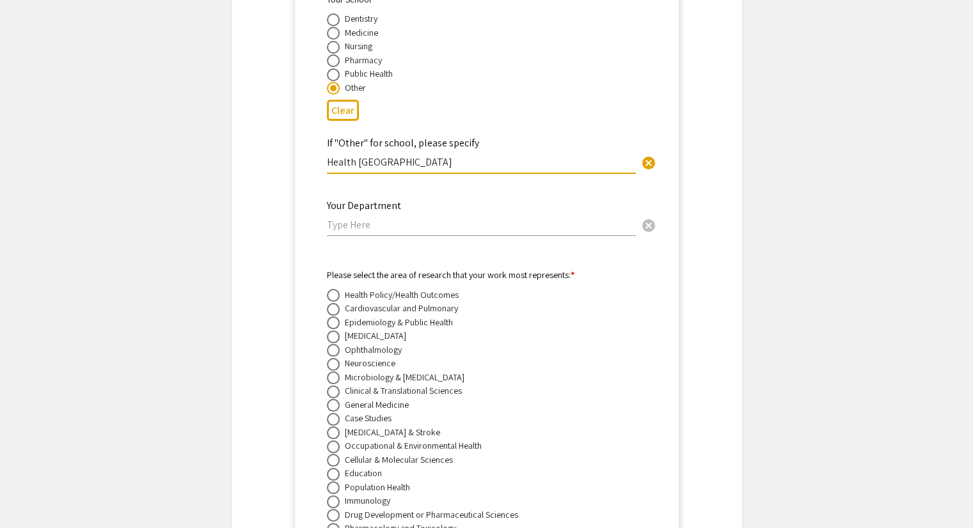
scroll to position [4971, 0]
type input "Health Sciences and Technology Academy"
click at [355, 217] on input "text" at bounding box center [481, 223] width 309 height 13
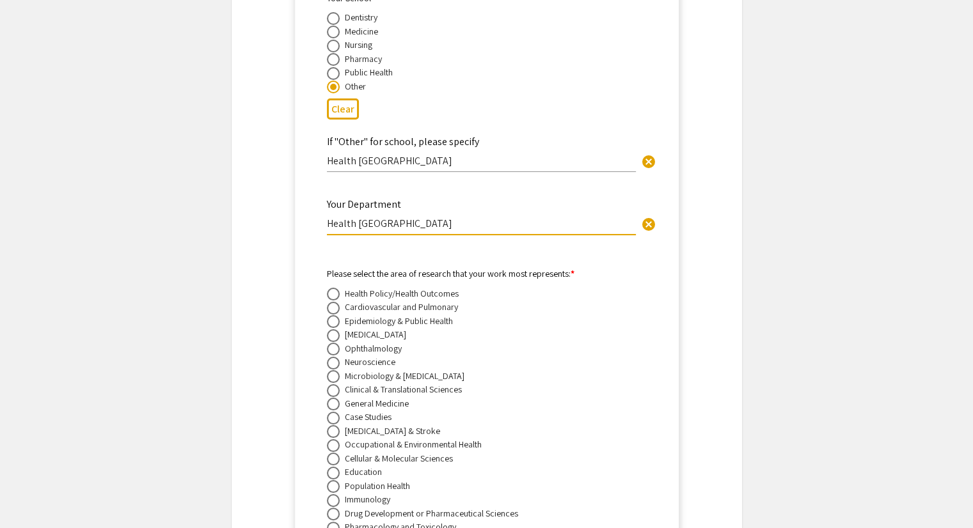
type input "Health Sciences and Technology Academy"
click at [338, 315] on span at bounding box center [333, 321] width 13 height 13
click at [338, 315] on input "radio" at bounding box center [333, 321] width 13 height 13
radio input "true"
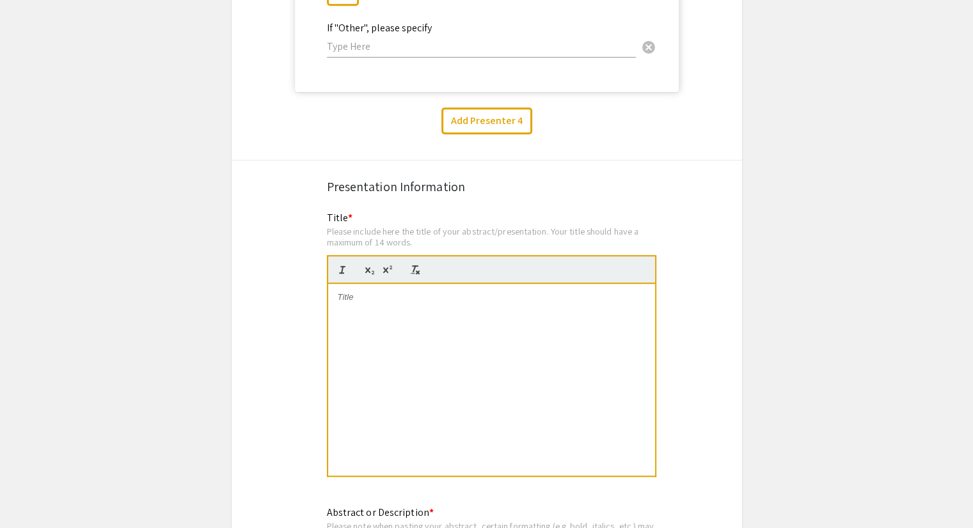
scroll to position [5547, 0]
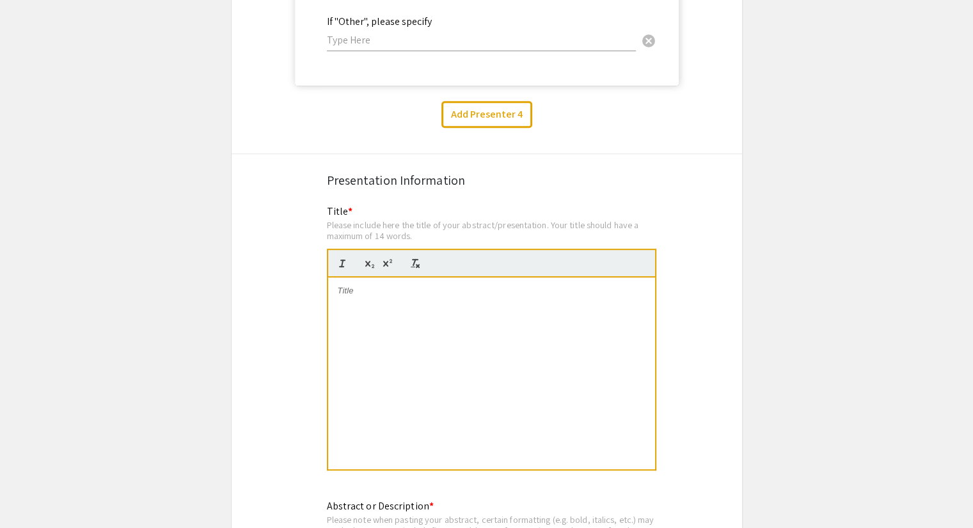
click at [366, 285] on p at bounding box center [492, 291] width 308 height 12
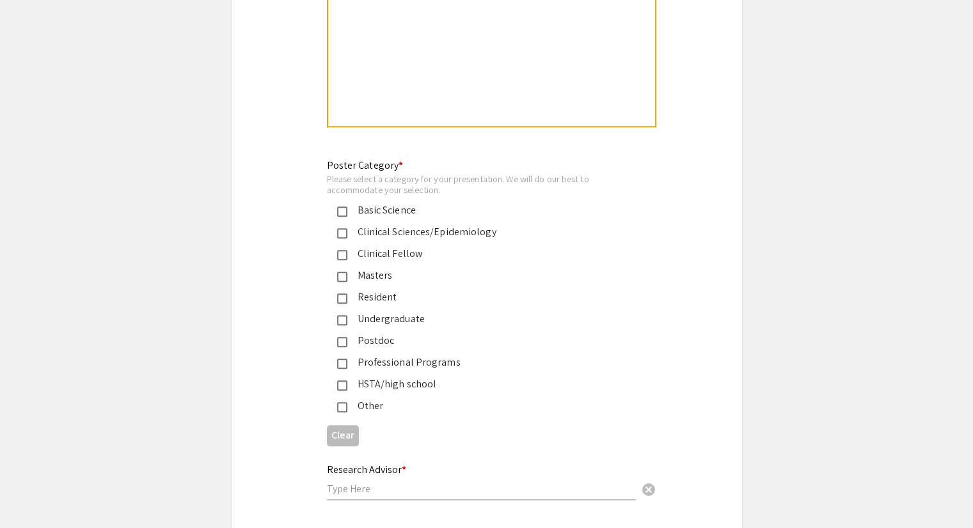
scroll to position [6251, 0]
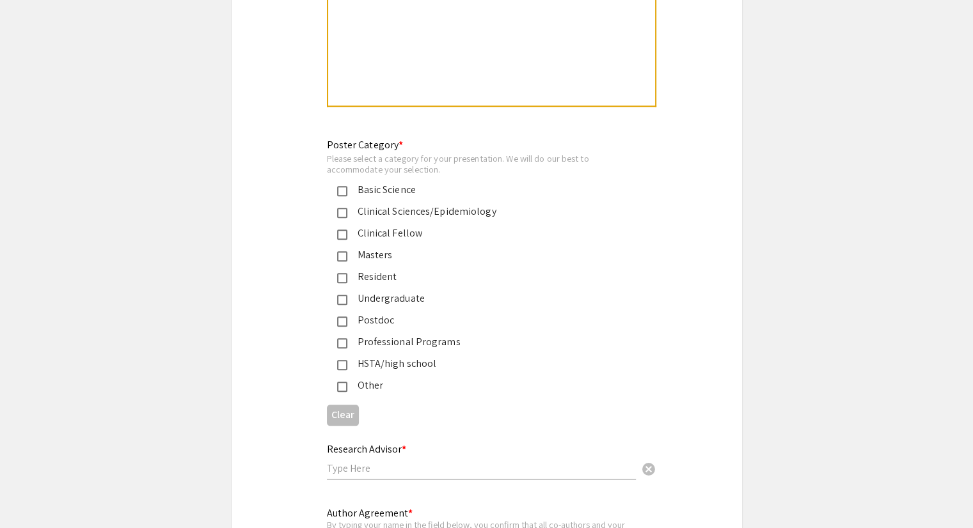
click at [344, 360] on mat-pseudo-checkbox at bounding box center [342, 365] width 10 height 10
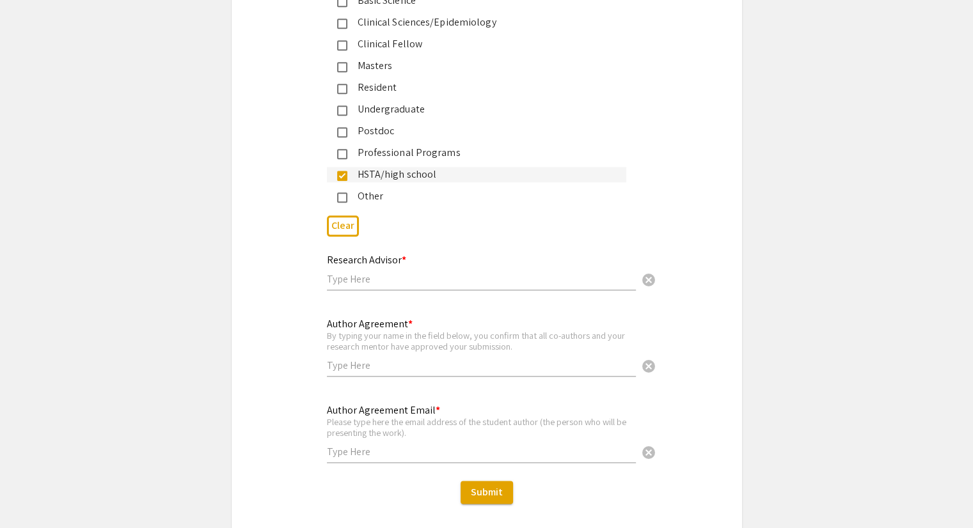
scroll to position [6443, 0]
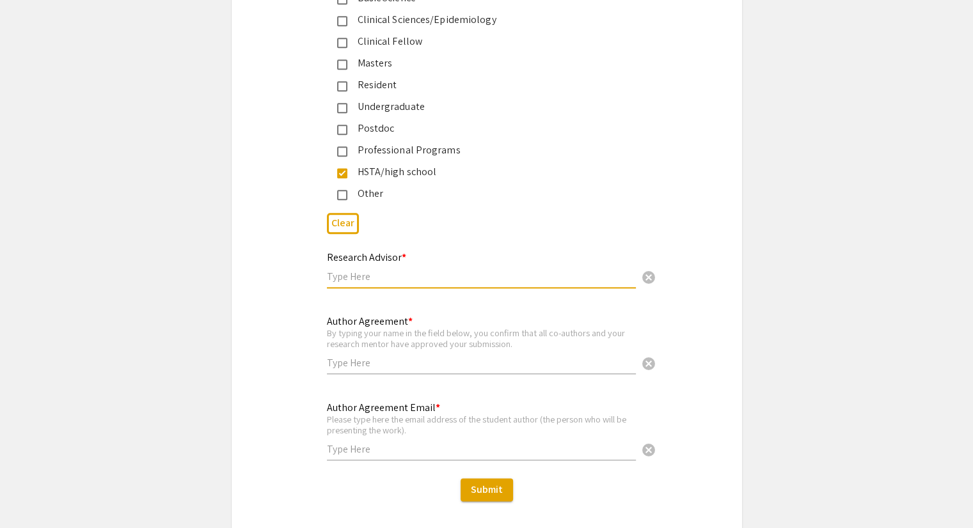
click at [372, 270] on input "text" at bounding box center [481, 276] width 309 height 13
type input "Kristafer Adkins"
click at [377, 356] on input "text" at bounding box center [481, 362] width 309 height 13
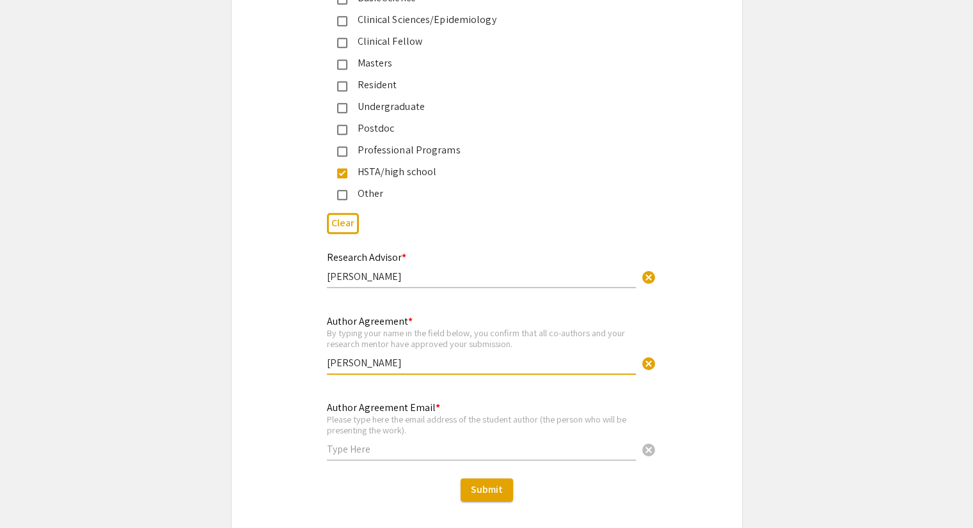
type input "Kristafer Adkins"
click at [368, 443] on input "text" at bounding box center [481, 449] width 309 height 13
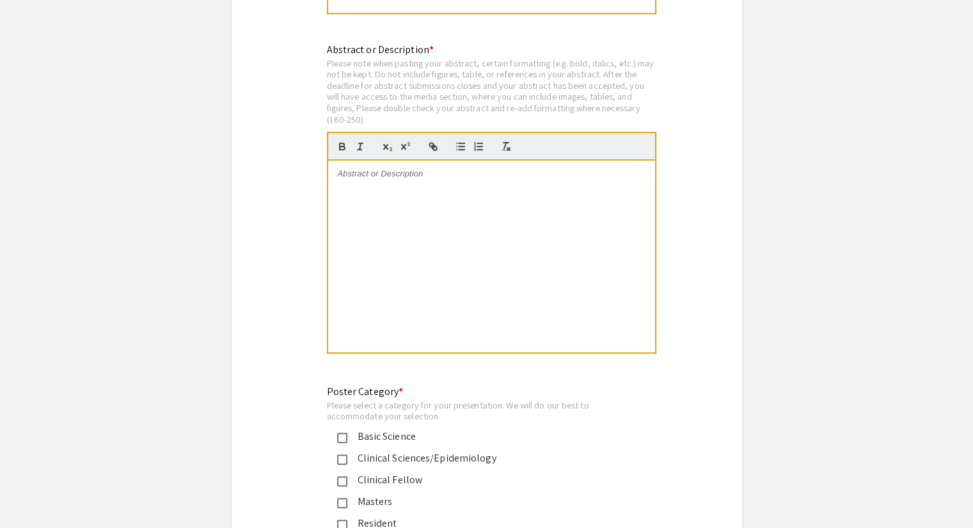
scroll to position [5931, 0]
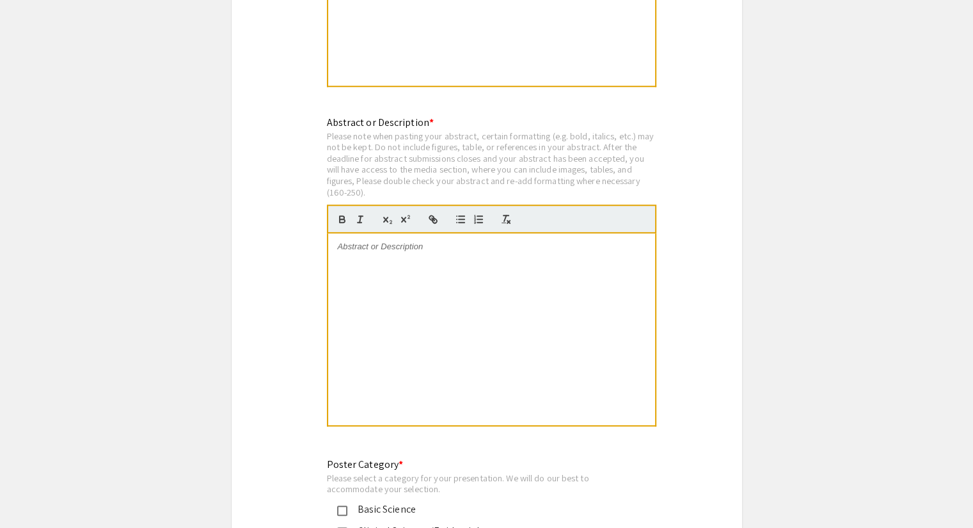
type input "[EMAIL_ADDRESS][DOMAIN_NAME]"
click at [403, 257] on div at bounding box center [491, 330] width 327 height 192
click at [396, 241] on p at bounding box center [492, 247] width 308 height 12
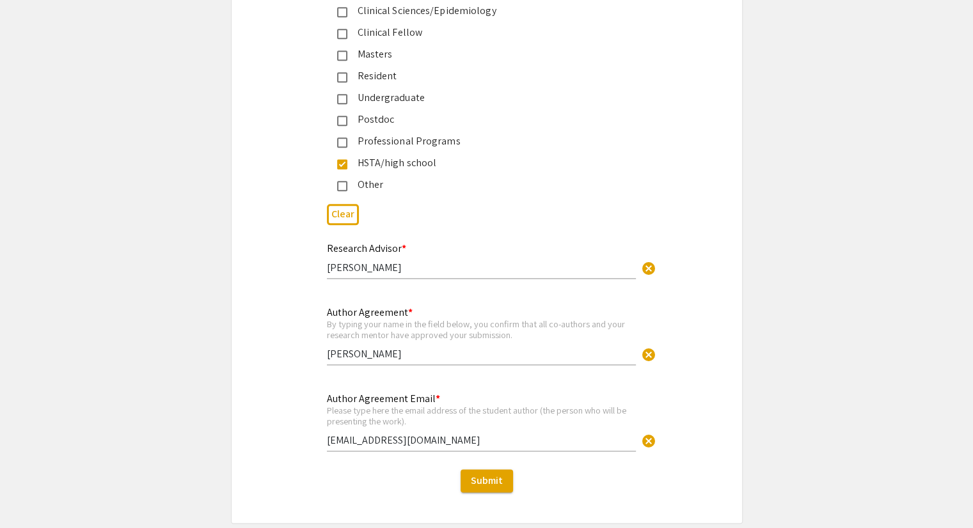
scroll to position [6499, 0]
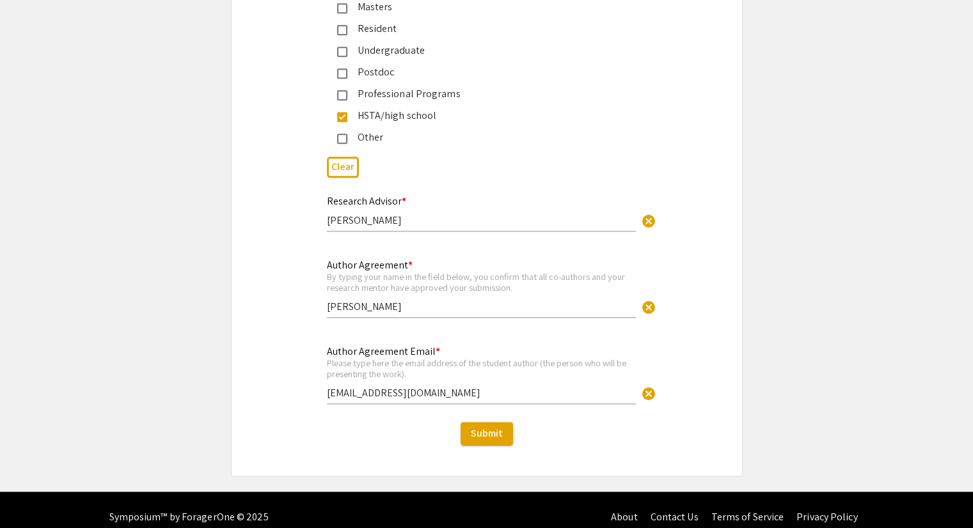
click at [711, 296] on div "Author Agreement * By typing your name in the field below, you confirm that all…" at bounding box center [487, 295] width 511 height 76
click at [483, 427] on span "Submit" at bounding box center [487, 433] width 32 height 13
